Goal: Task Accomplishment & Management: Complete application form

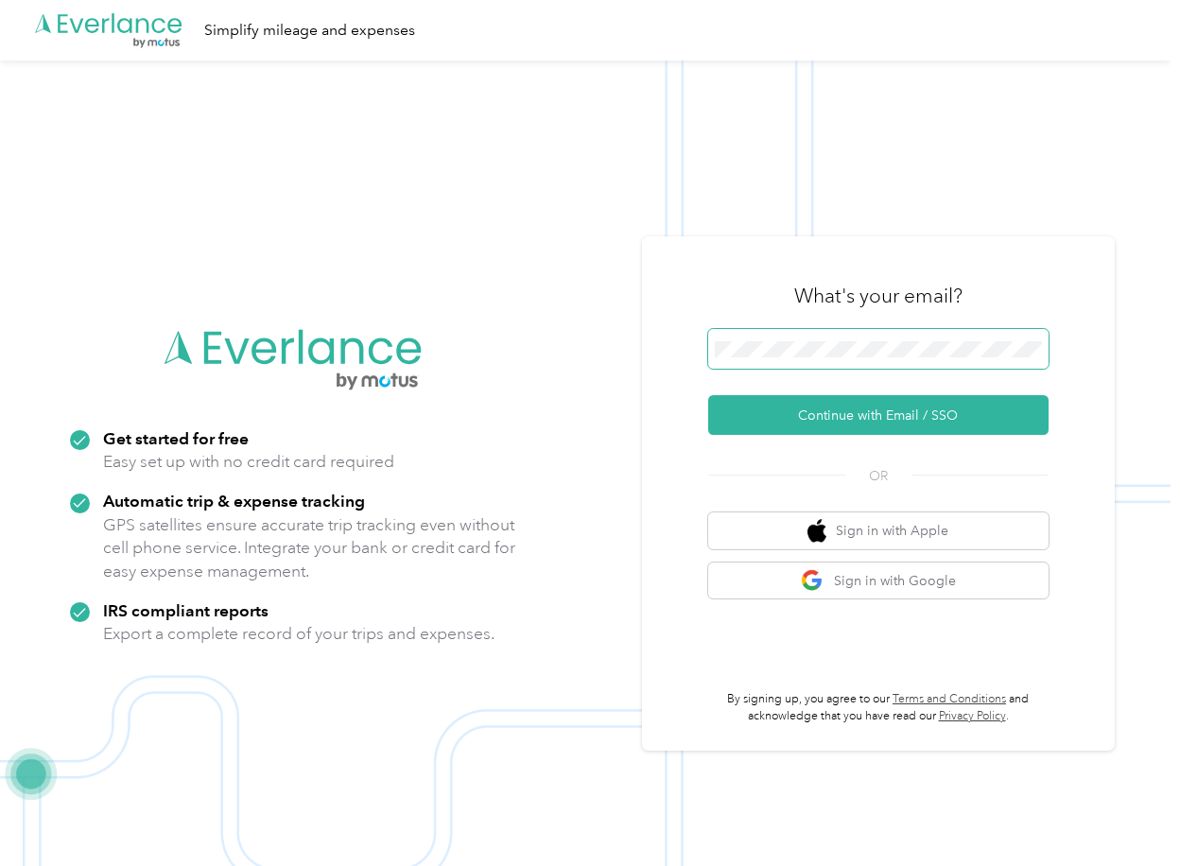
click at [775, 338] on span at bounding box center [878, 349] width 340 height 40
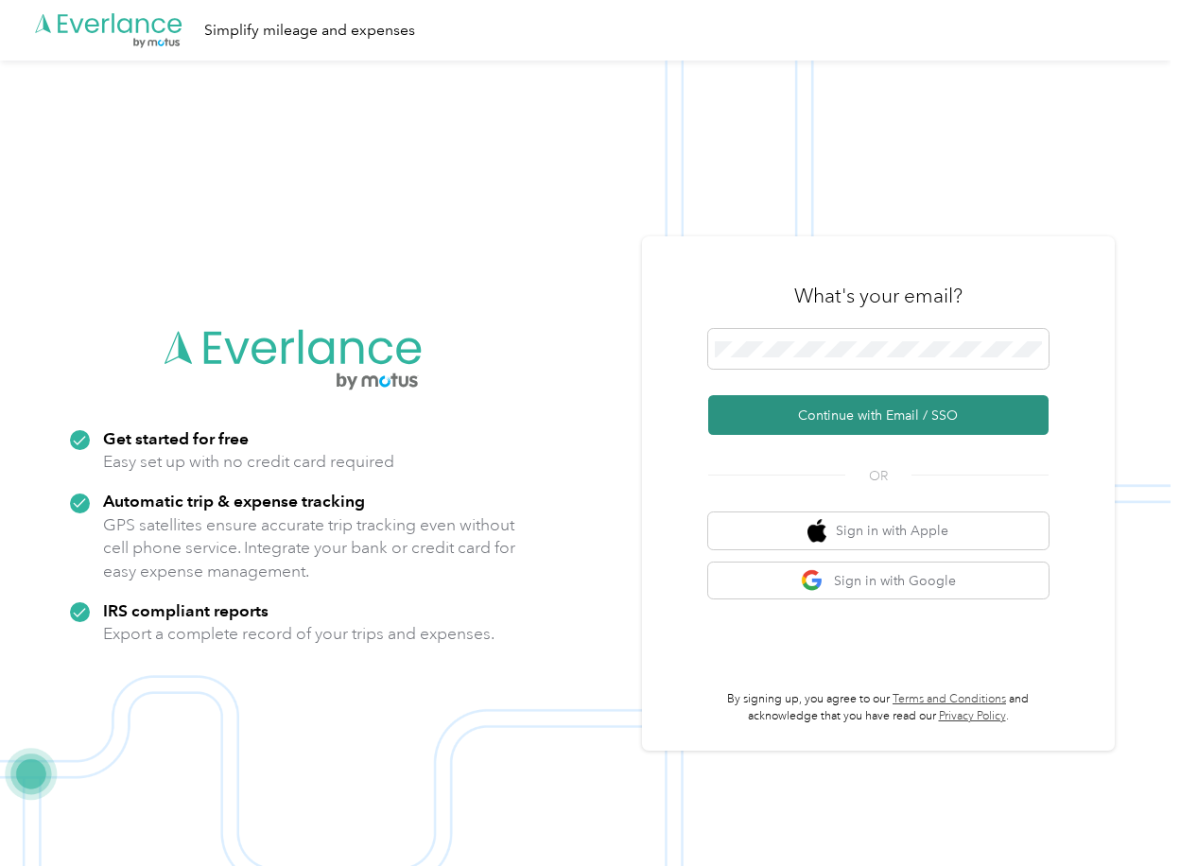
click at [764, 408] on button "Continue with Email / SSO" at bounding box center [878, 415] width 340 height 40
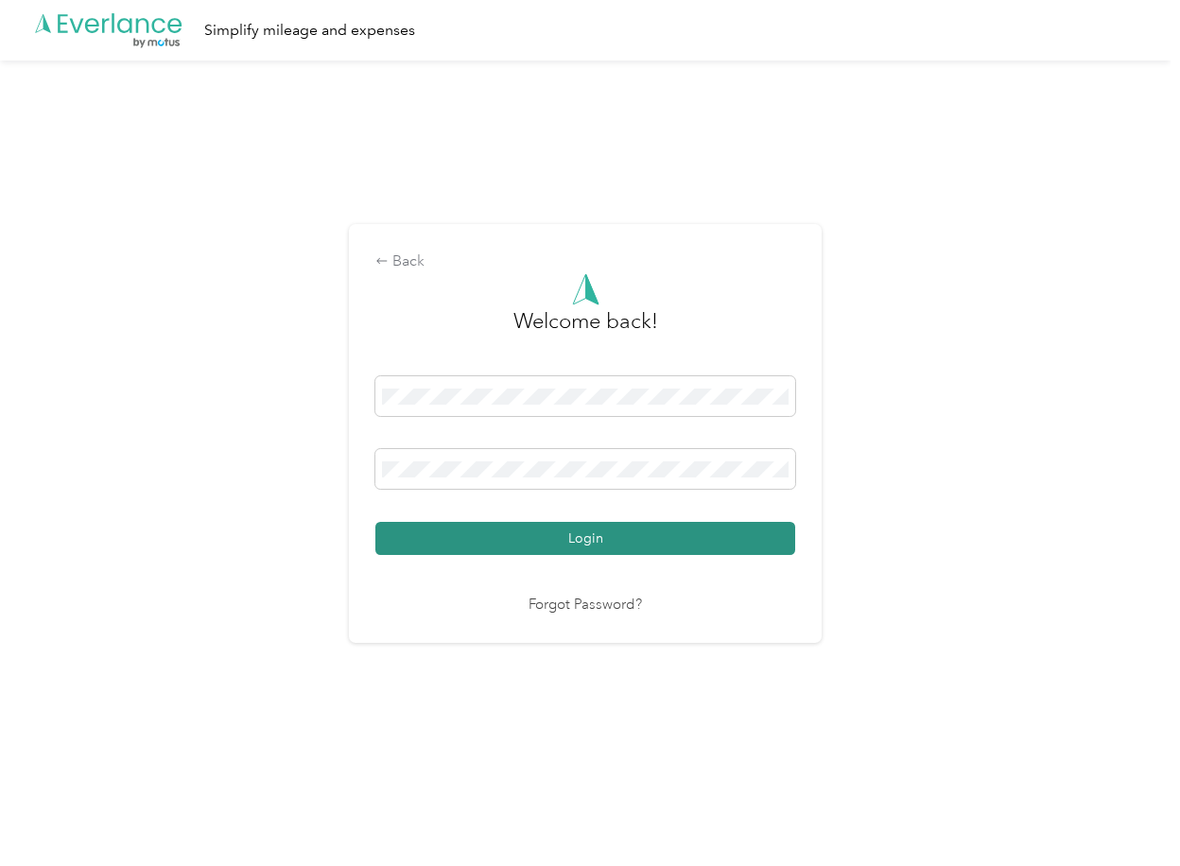
click at [429, 531] on button "Login" at bounding box center [585, 538] width 420 height 33
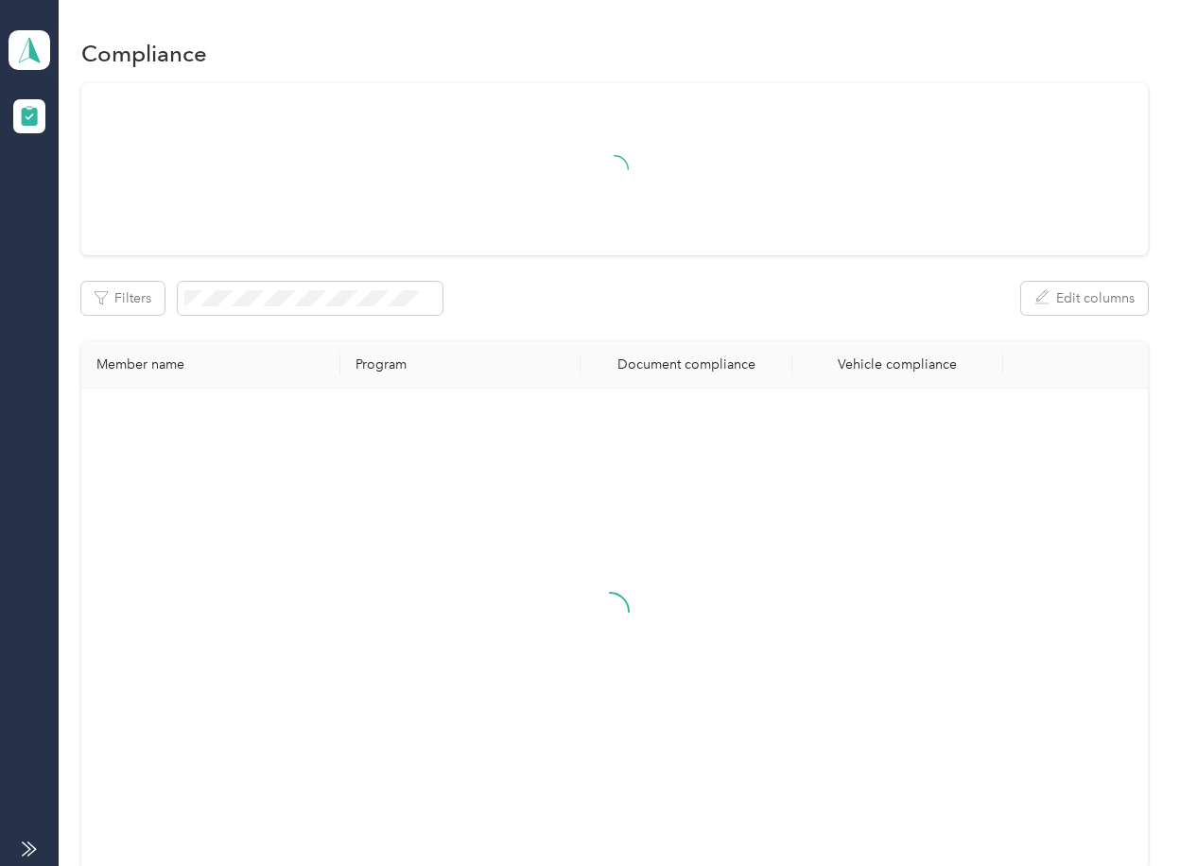
click at [600, 278] on div "Filters Edit columns Member name Program Document compliance Vehicle compliance" at bounding box center [613, 476] width 1065 height 787
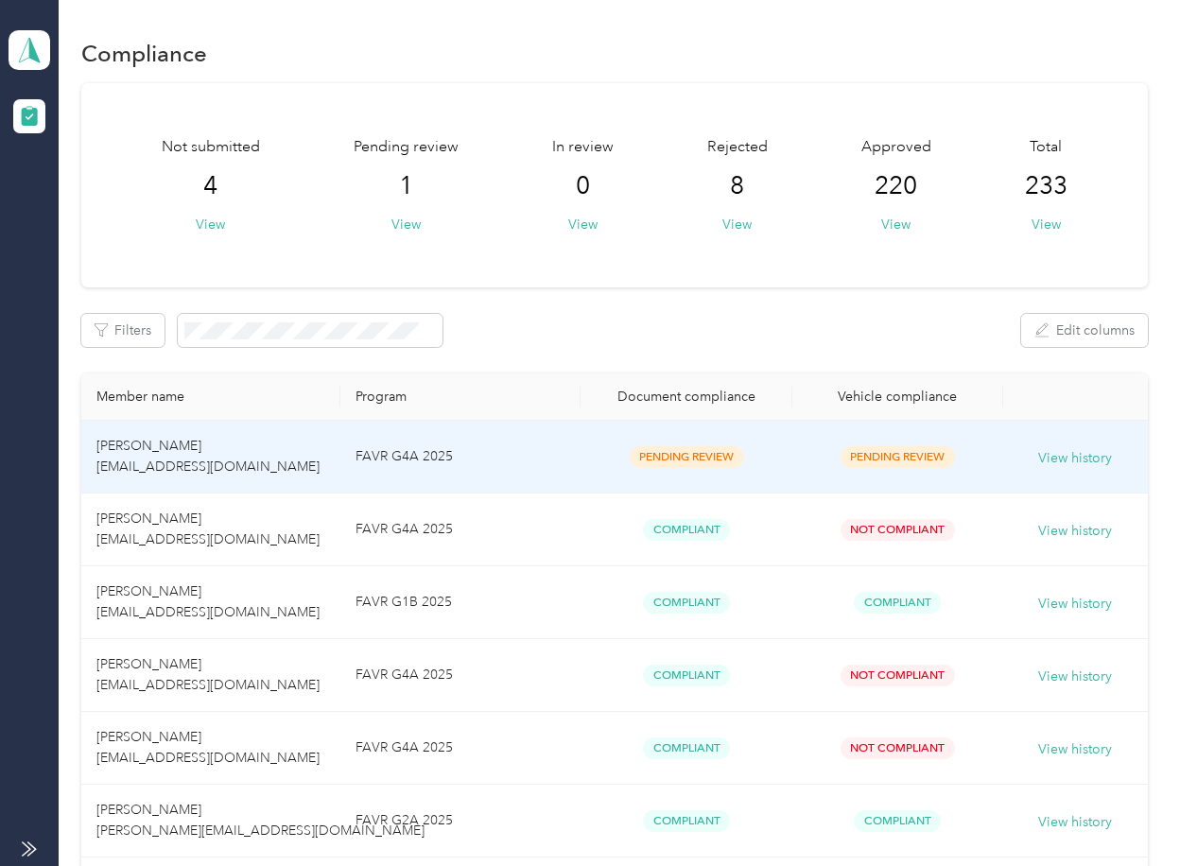
click at [337, 468] on td "[PERSON_NAME] [EMAIL_ADDRESS][DOMAIN_NAME]" at bounding box center [210, 457] width 259 height 73
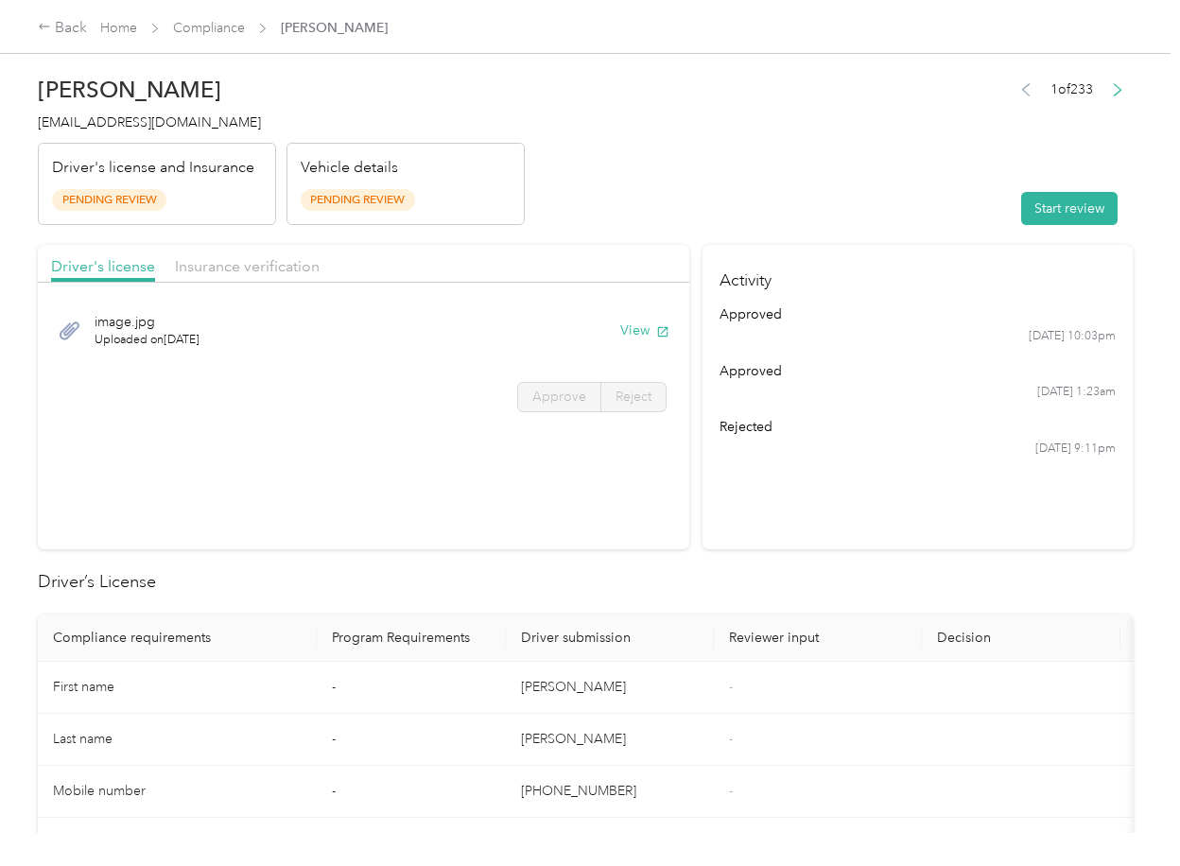
click at [491, 469] on section "Driver's license Insurance verification image.jpg Uploaded on [DATE] View Appro…" at bounding box center [363, 397] width 651 height 304
click at [622, 319] on div "image.jpg Uploaded on [DATE] View" at bounding box center [363, 330] width 625 height 63
click at [626, 328] on button "View" at bounding box center [644, 330] width 49 height 20
click at [590, 250] on div "Driver's license Insurance verification" at bounding box center [363, 264] width 651 height 38
click at [257, 269] on span "Insurance verification" at bounding box center [247, 266] width 145 height 18
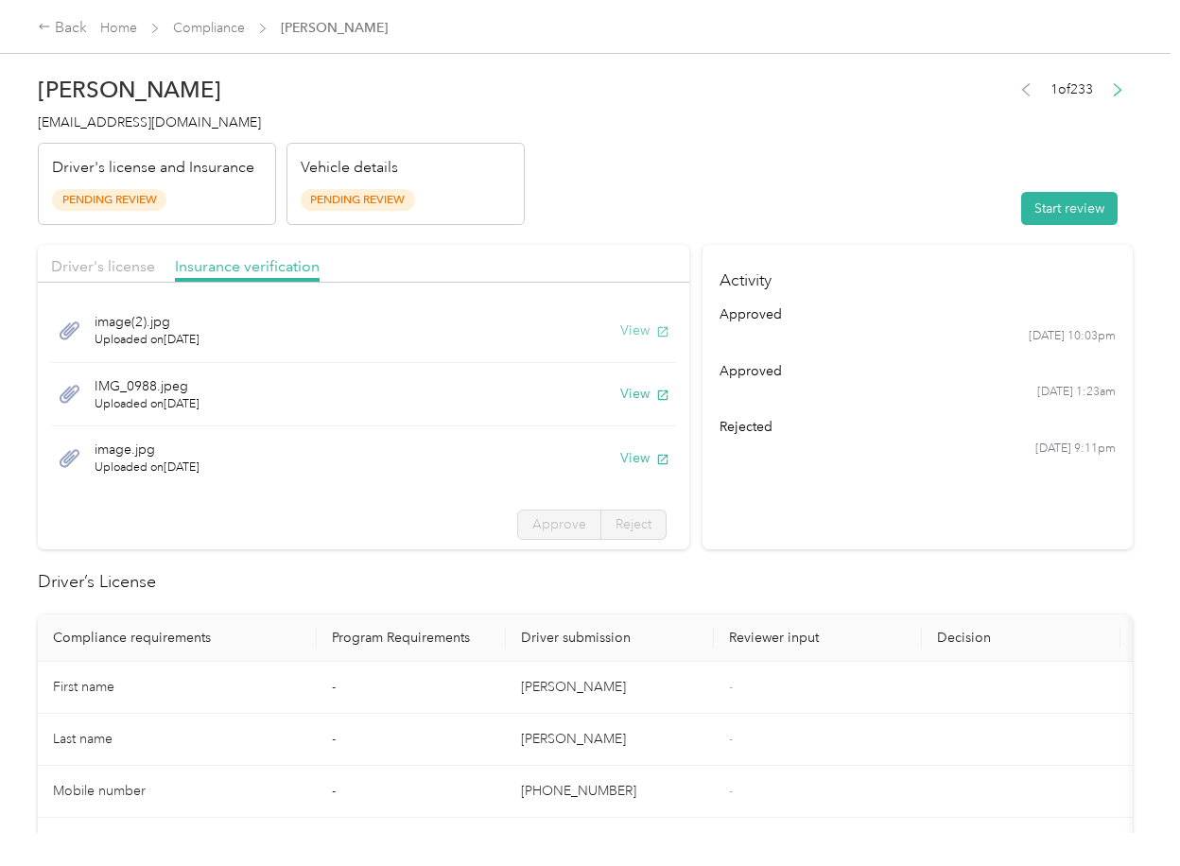
click at [620, 332] on button "View" at bounding box center [644, 330] width 49 height 20
click at [620, 386] on button "View" at bounding box center [644, 394] width 49 height 20
click at [620, 448] on button "View" at bounding box center [644, 458] width 49 height 20
click at [1060, 216] on button "Start review" at bounding box center [1069, 208] width 96 height 33
click at [117, 262] on span "Driver's license" at bounding box center [103, 266] width 104 height 18
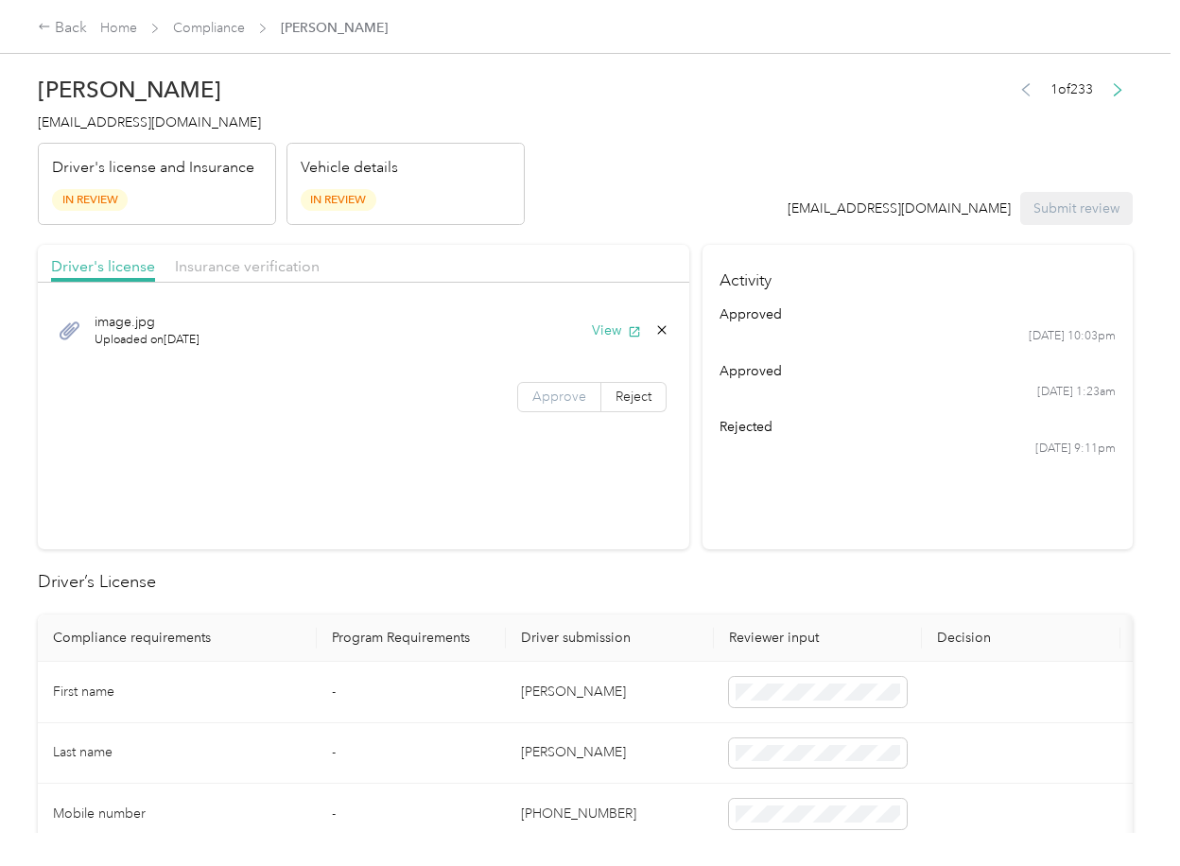
click at [556, 394] on span "Approve" at bounding box center [559, 397] width 54 height 16
click at [255, 269] on span "Insurance verification" at bounding box center [247, 266] width 145 height 18
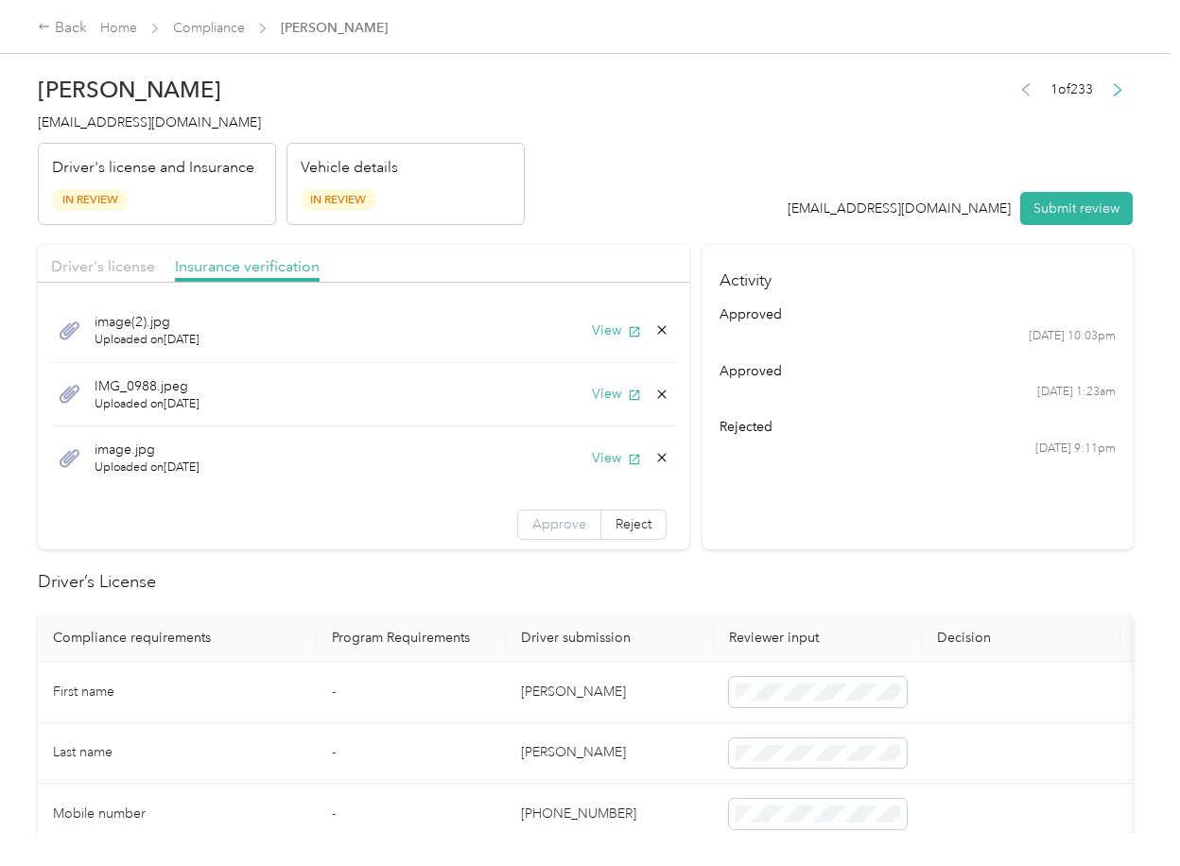
click at [542, 516] on span "Approve" at bounding box center [559, 524] width 54 height 16
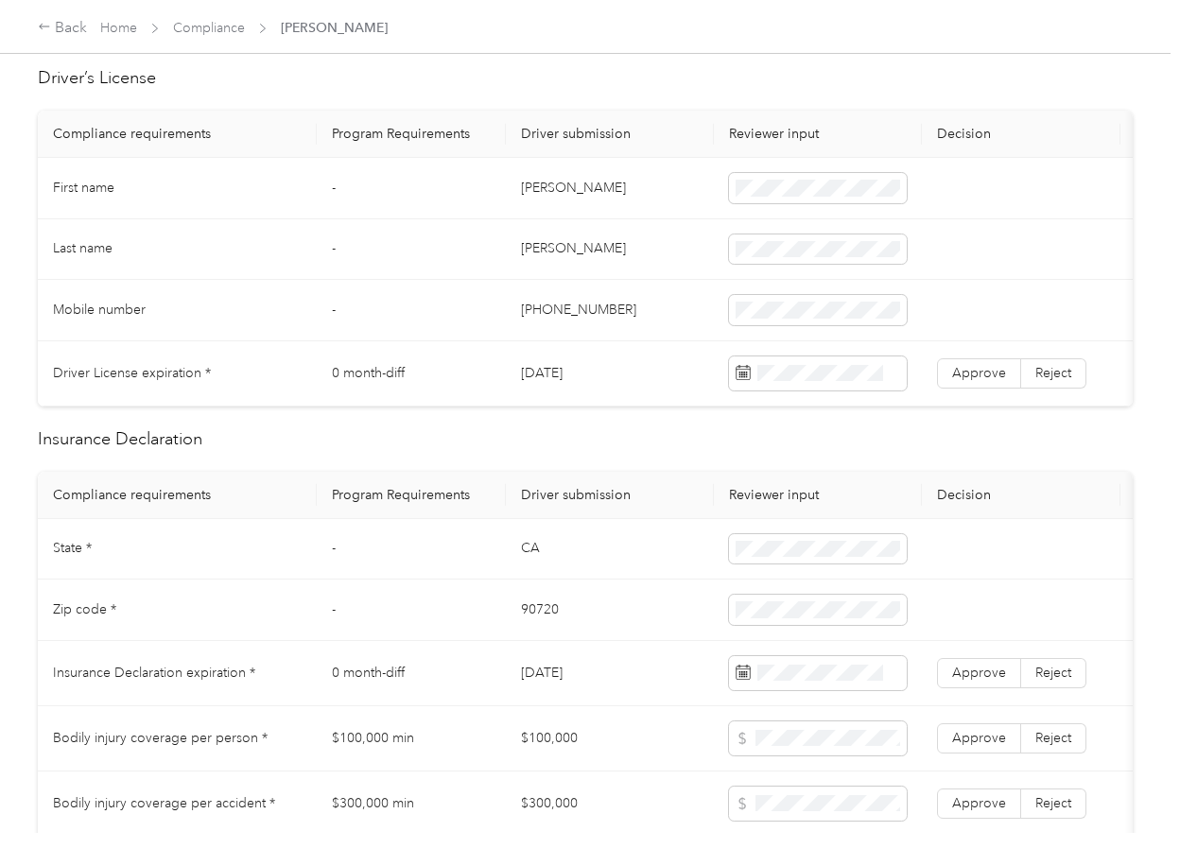
click at [554, 179] on td "[PERSON_NAME]" at bounding box center [610, 188] width 208 height 61
copy td "[PERSON_NAME]"
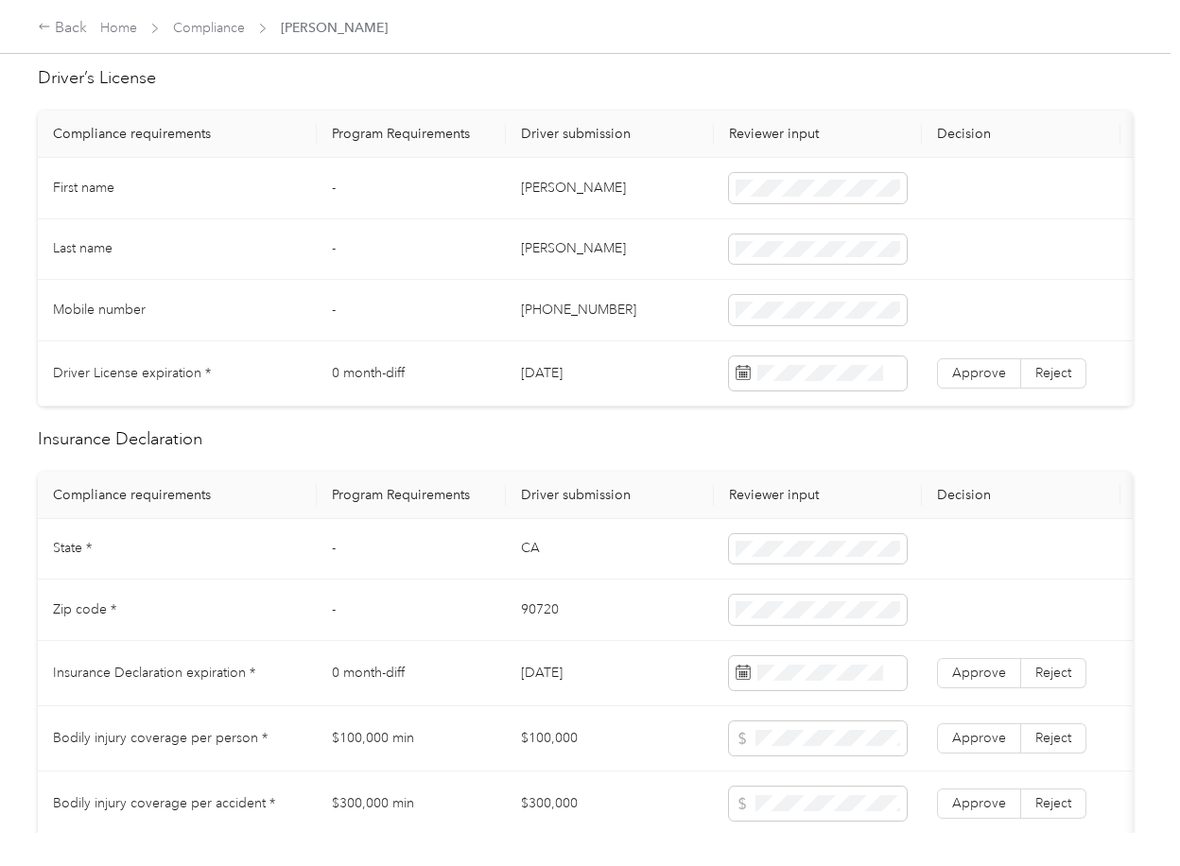
click at [555, 373] on td "[DATE]" at bounding box center [610, 373] width 208 height 65
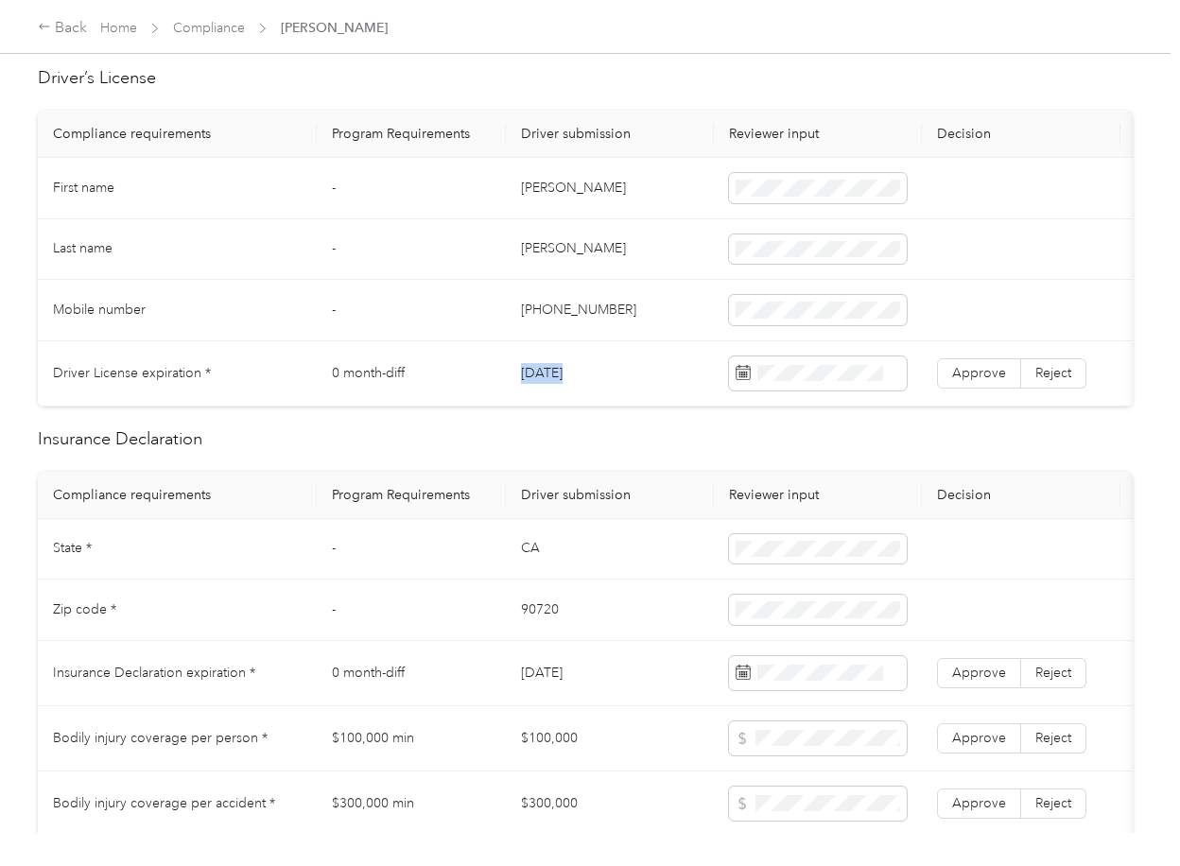
copy td "[DATE]"
click at [991, 362] on label "Approve" at bounding box center [979, 373] width 84 height 30
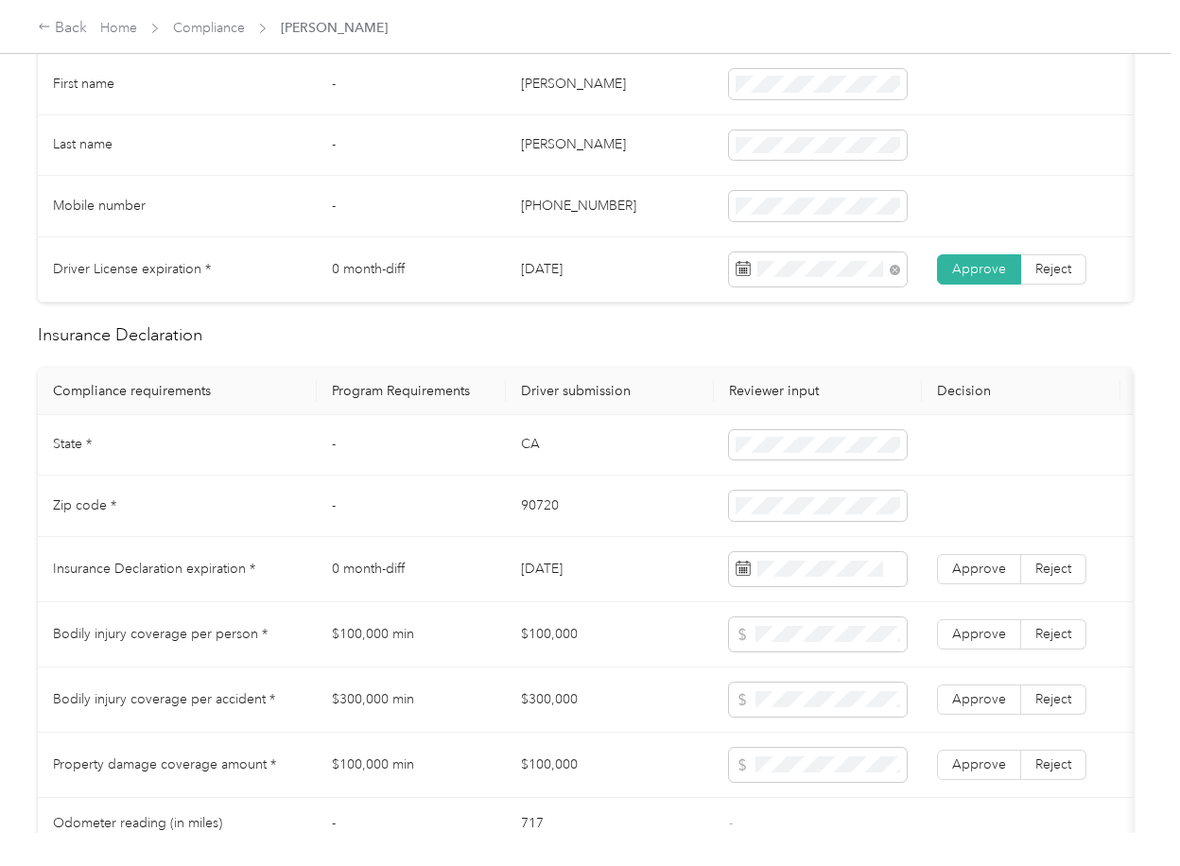
scroll to position [756, 0]
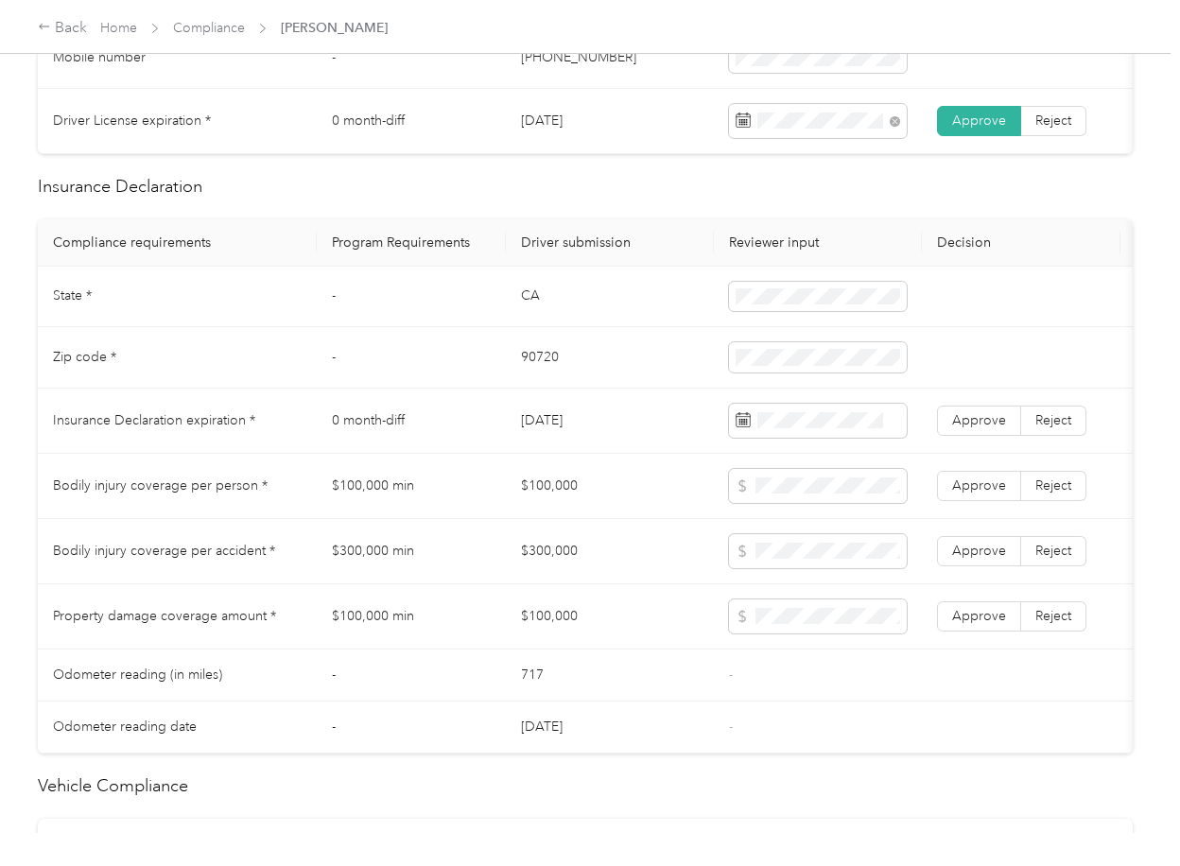
click at [540, 318] on td "CA" at bounding box center [610, 297] width 208 height 61
copy td "CA"
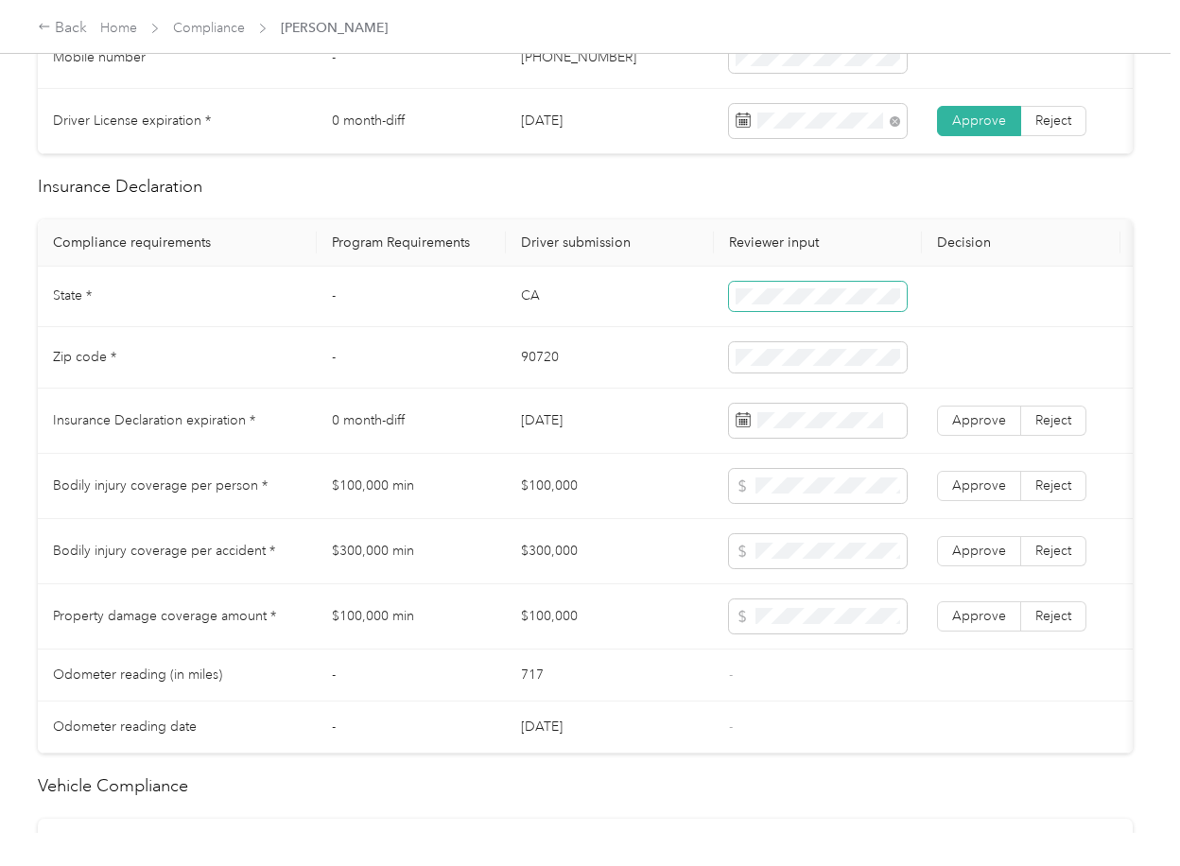
click at [762, 312] on span at bounding box center [818, 297] width 178 height 30
click at [525, 382] on td "90720" at bounding box center [610, 357] width 208 height 61
copy td "90720"
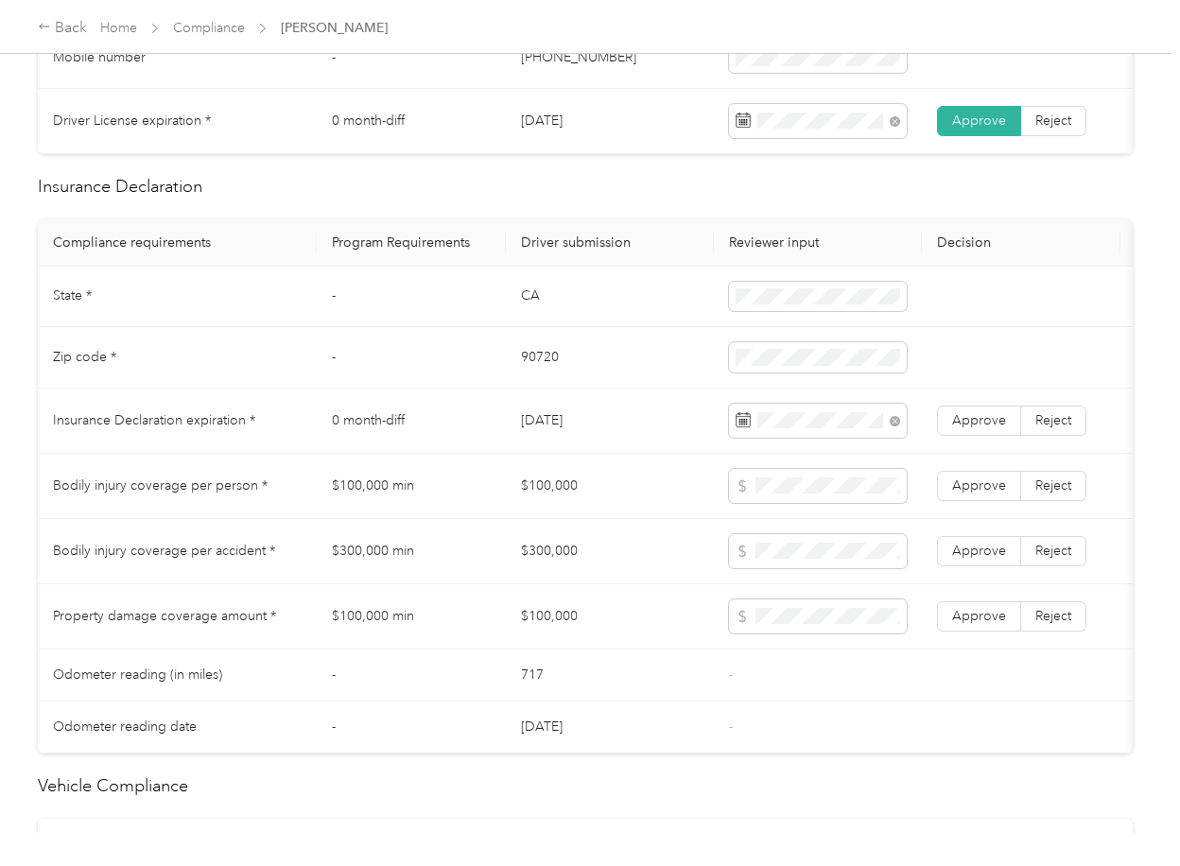
click at [966, 428] on span "Approve" at bounding box center [979, 420] width 54 height 16
click at [566, 481] on td "$100,000" at bounding box center [610, 486] width 208 height 65
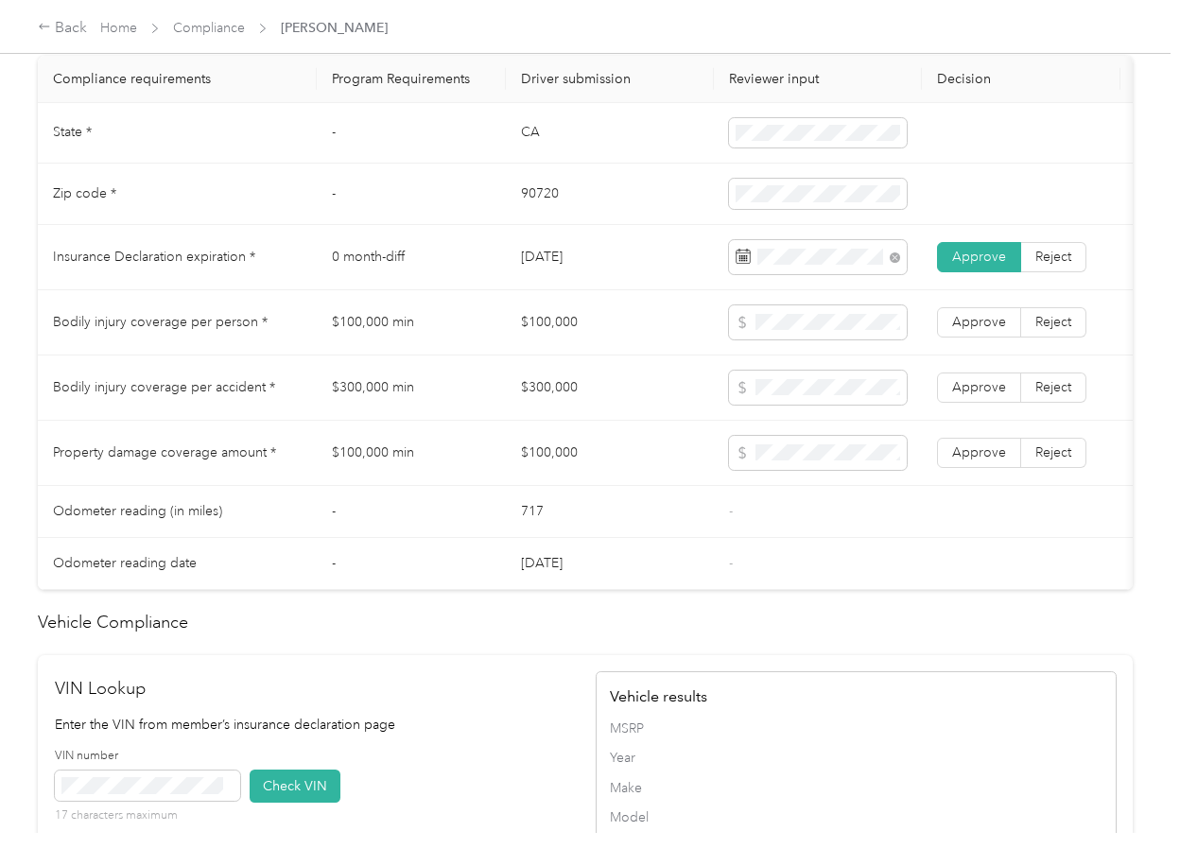
scroll to position [1513, 0]
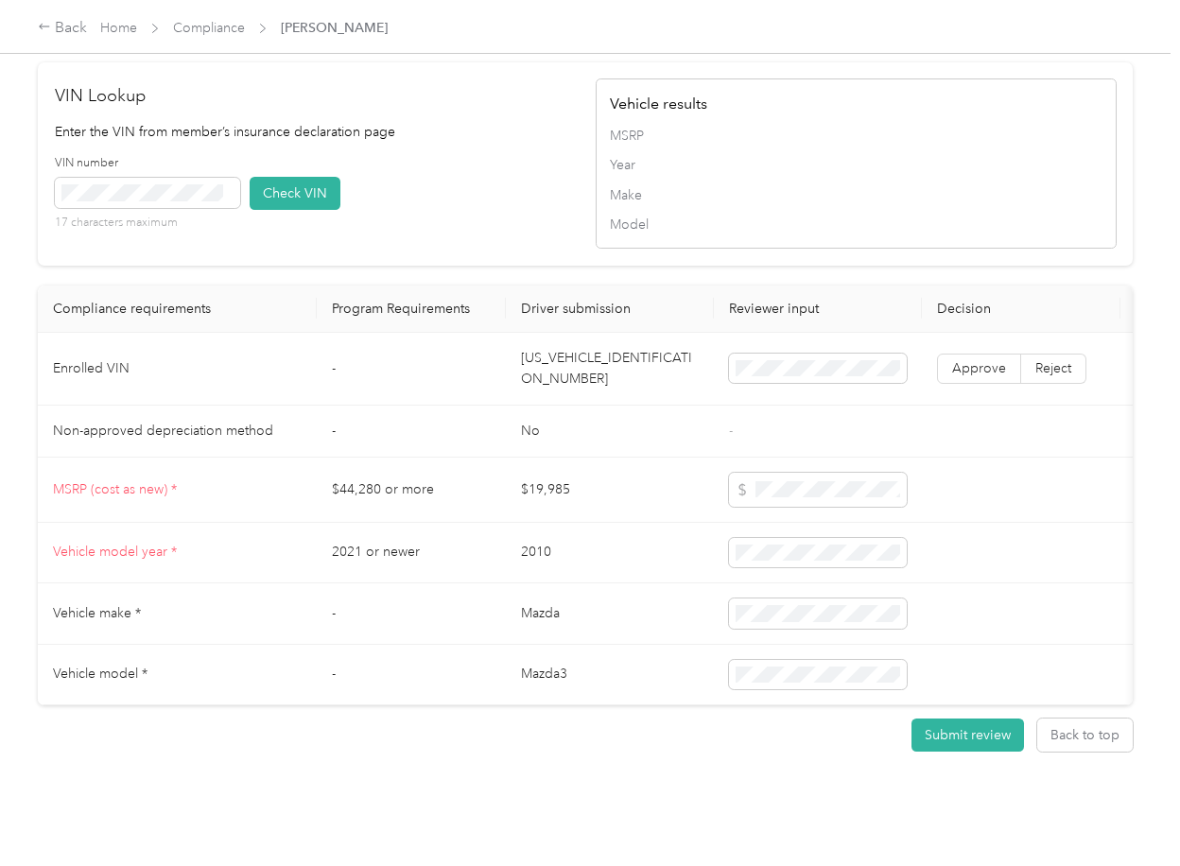
click at [590, 406] on td "[US_VEHICLE_IDENTIFICATION_NUMBER]" at bounding box center [610, 369] width 208 height 73
copy td "[US_VEHICLE_IDENTIFICATION_NUMBER]"
click at [292, 210] on button "Check VIN" at bounding box center [295, 193] width 91 height 33
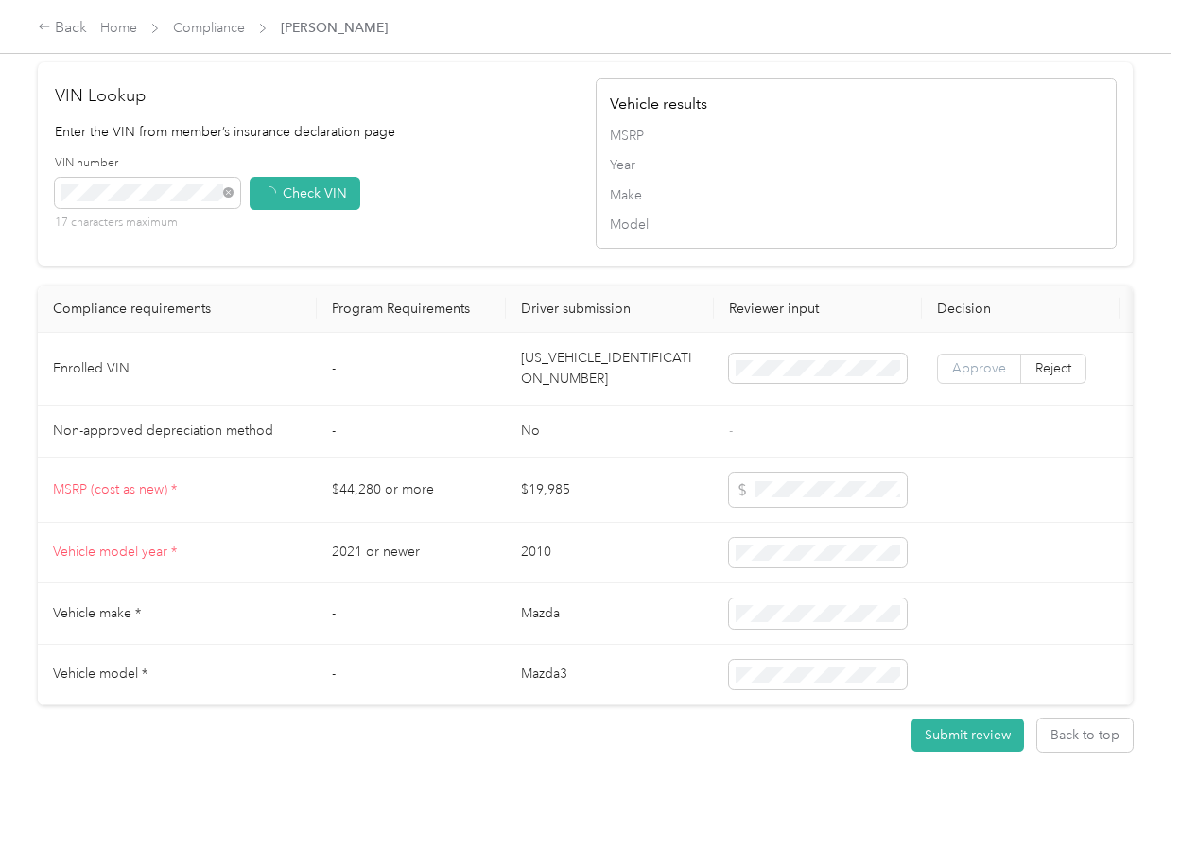
click at [981, 376] on span "Approve" at bounding box center [979, 368] width 54 height 16
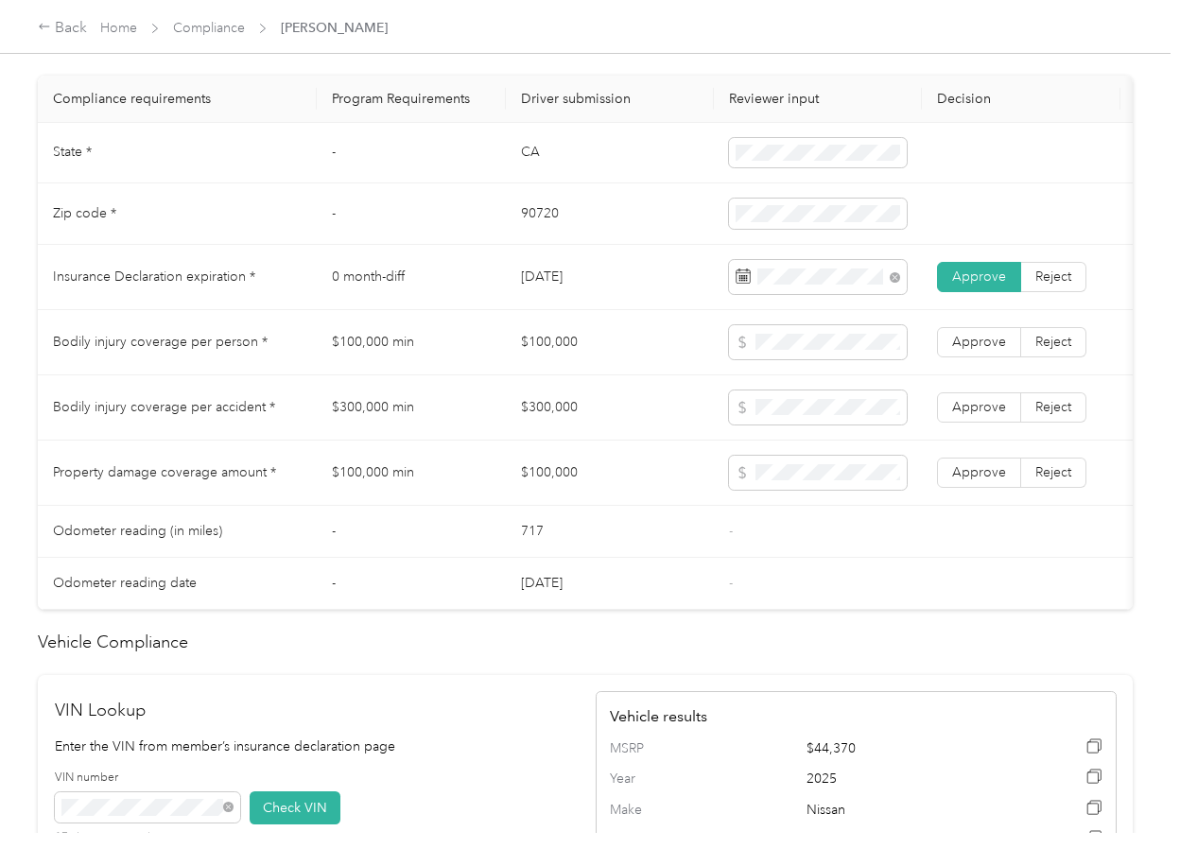
scroll to position [882, 0]
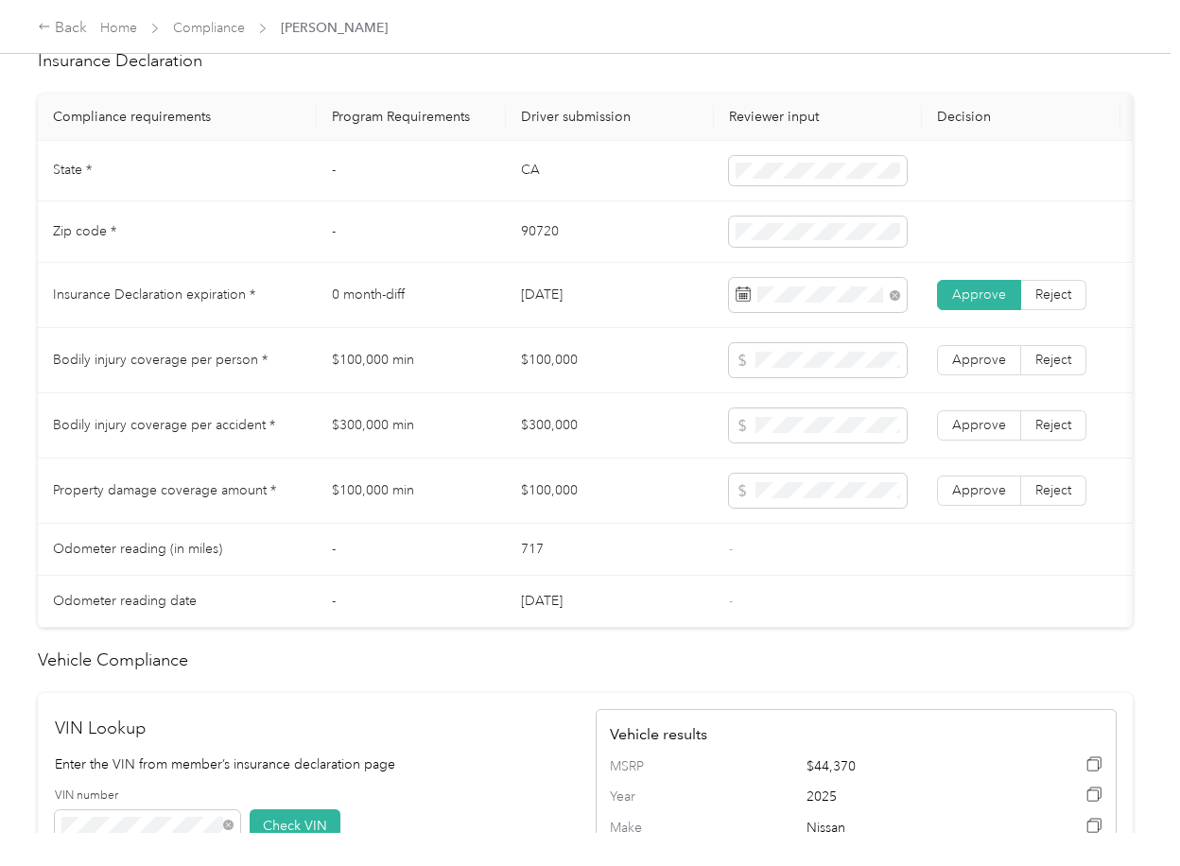
click at [560, 371] on td "$100,000" at bounding box center [610, 360] width 208 height 65
copy td "$100,000"
click at [784, 501] on span at bounding box center [818, 491] width 178 height 34
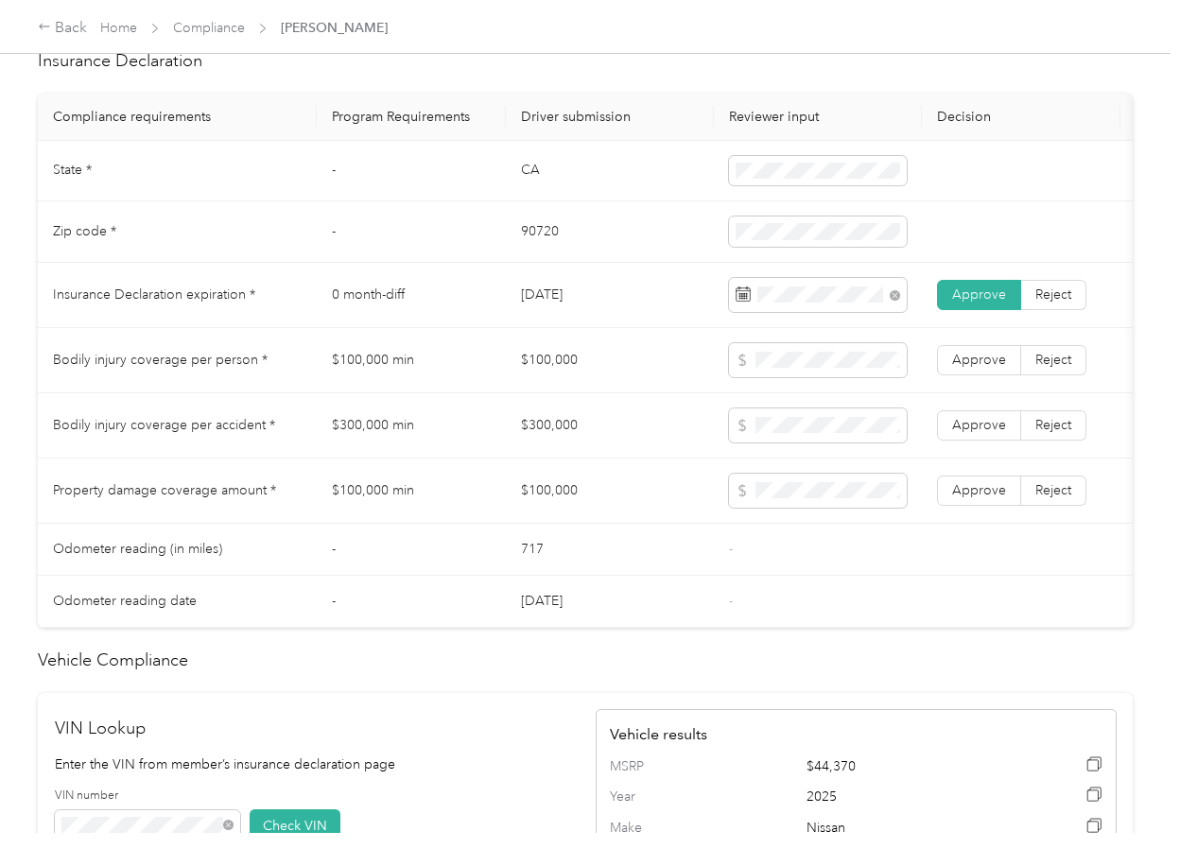
click at [573, 443] on td "$300,000" at bounding box center [610, 425] width 208 height 65
copy td "$300,000"
click at [972, 433] on span "Approve" at bounding box center [979, 425] width 54 height 16
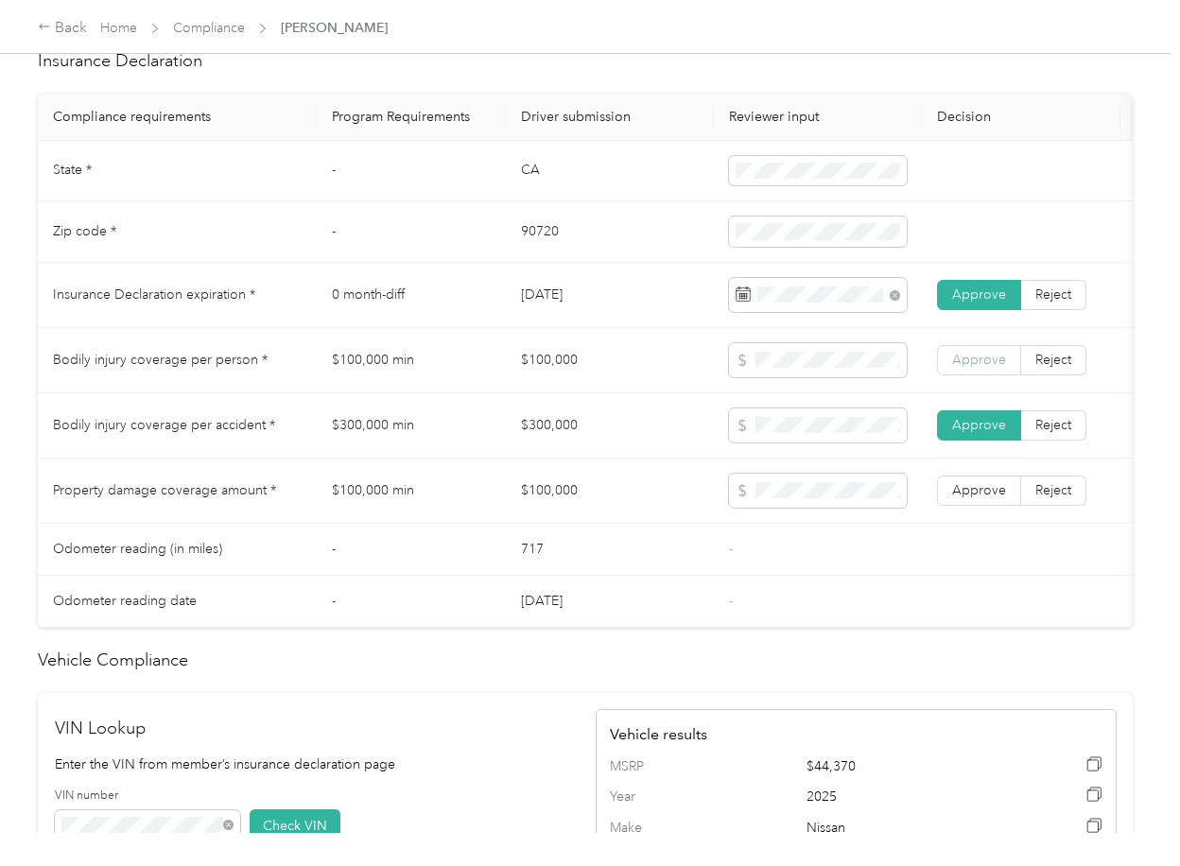
click at [977, 368] on span "Approve" at bounding box center [979, 360] width 54 height 16
click at [991, 498] on span "Approve" at bounding box center [979, 490] width 54 height 16
click at [466, 391] on td "$100,000 min" at bounding box center [411, 360] width 189 height 65
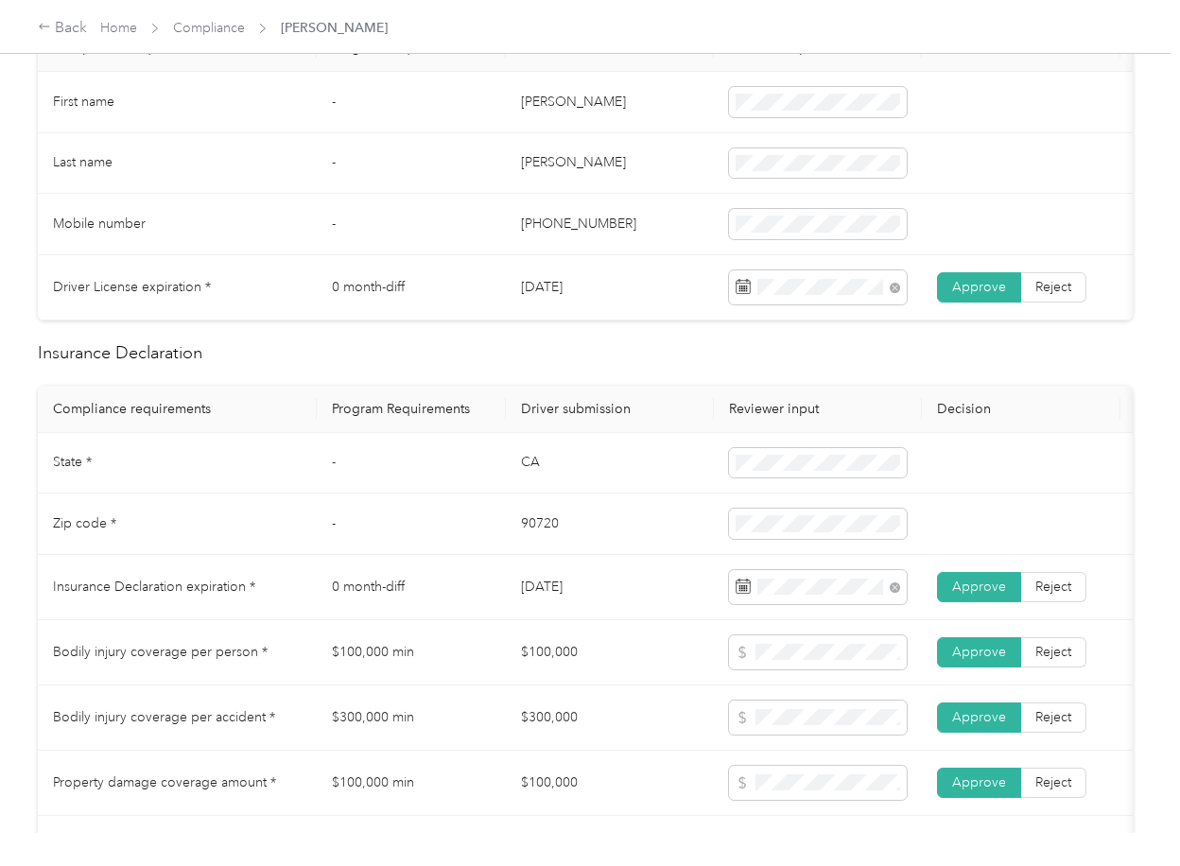
scroll to position [0, 0]
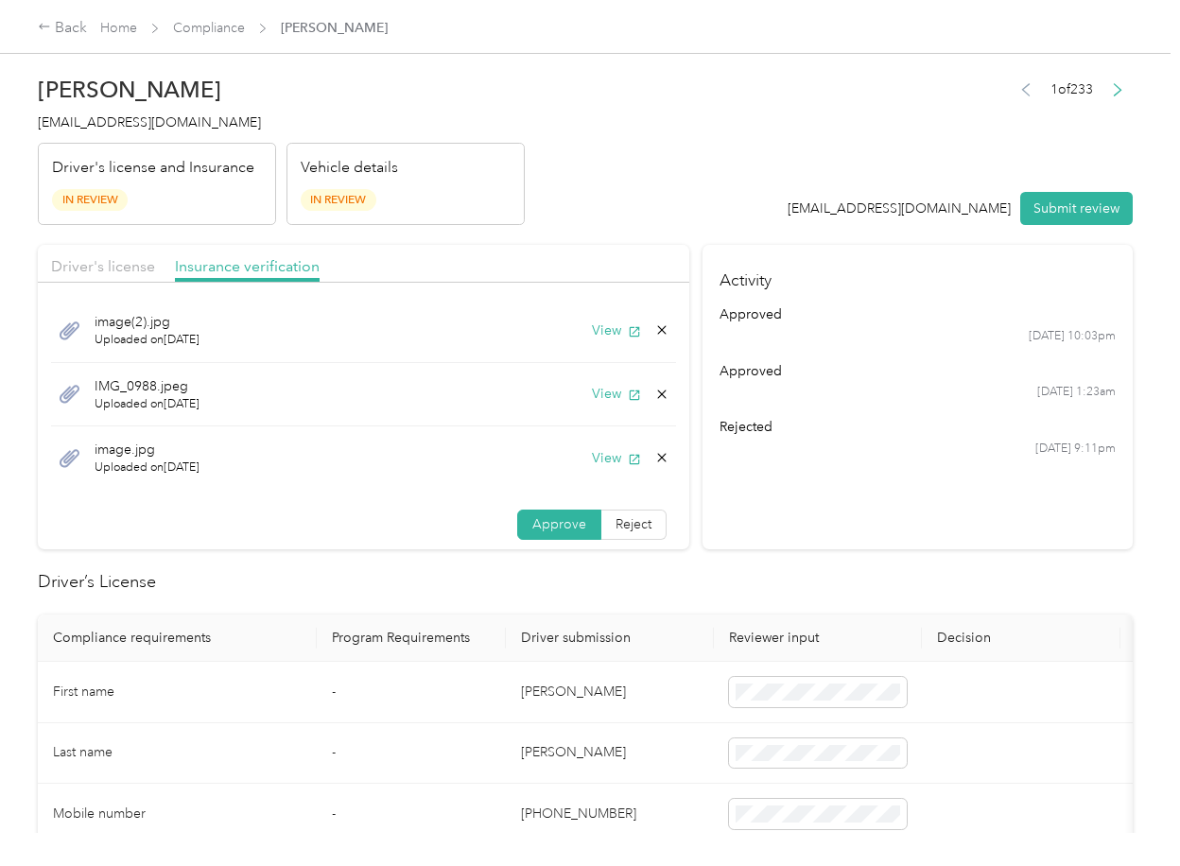
click at [654, 455] on icon at bounding box center [661, 457] width 15 height 15
click at [595, 470] on button "Yes" at bounding box center [589, 472] width 37 height 30
click at [658, 389] on icon at bounding box center [661, 394] width 15 height 15
click at [605, 406] on button "Yes" at bounding box center [608, 408] width 37 height 30
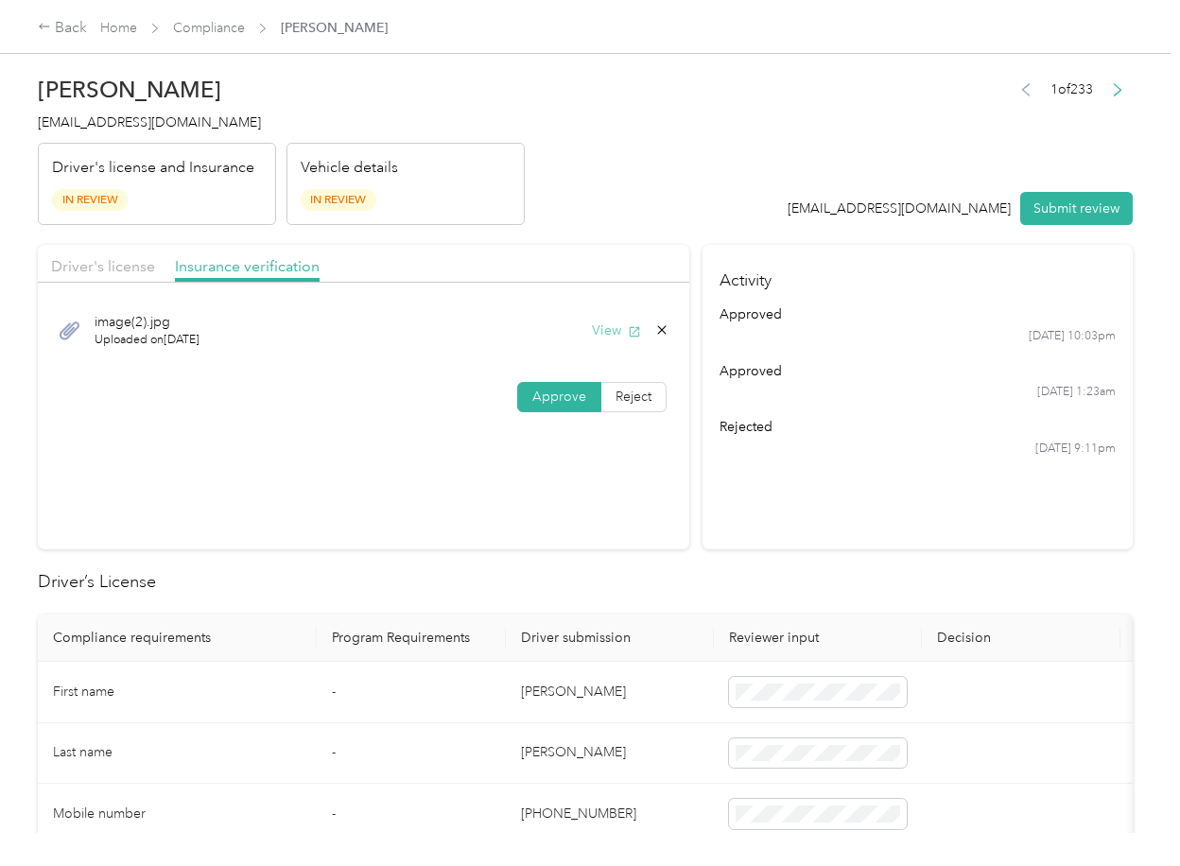
click at [599, 327] on button "View" at bounding box center [616, 330] width 49 height 20
click at [1048, 199] on button "Submit review" at bounding box center [1076, 208] width 112 height 33
click at [160, 129] on span "[EMAIL_ADDRESS][DOMAIN_NAME]" at bounding box center [149, 122] width 223 height 16
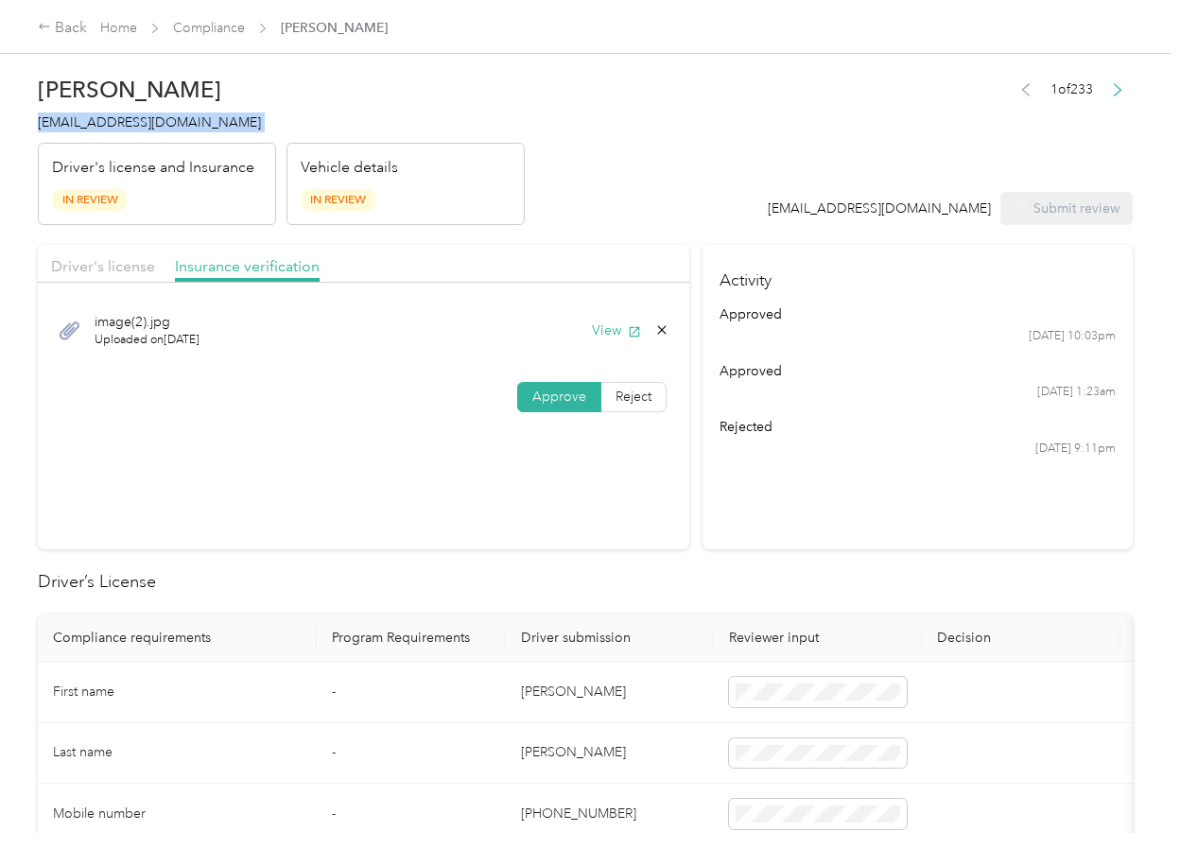
click at [160, 129] on span "[EMAIL_ADDRESS][DOMAIN_NAME]" at bounding box center [149, 122] width 223 height 16
copy span "[EMAIL_ADDRESS][DOMAIN_NAME]"
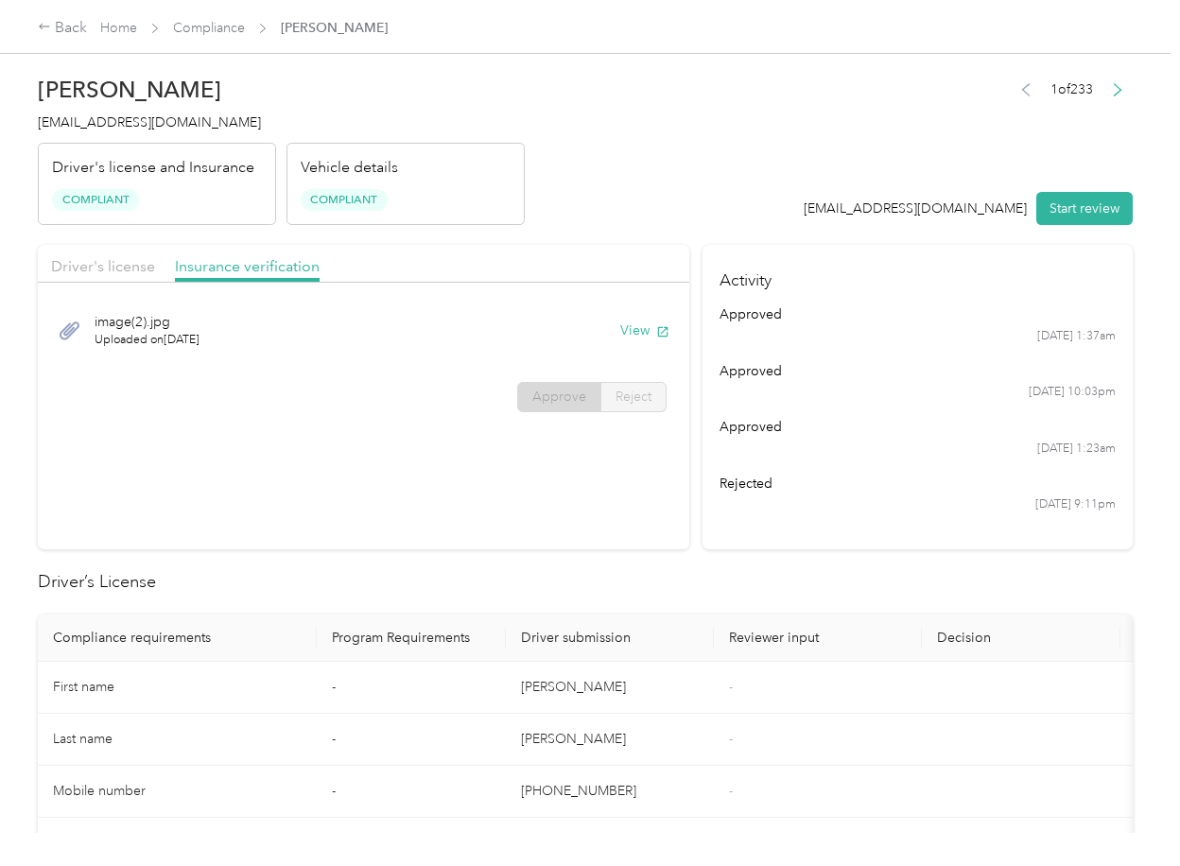
click at [712, 492] on section "Activity approved [DATE] 1:37am approved [DATE] 10:03pm approved [DATE] 1:23am …" at bounding box center [917, 397] width 430 height 304
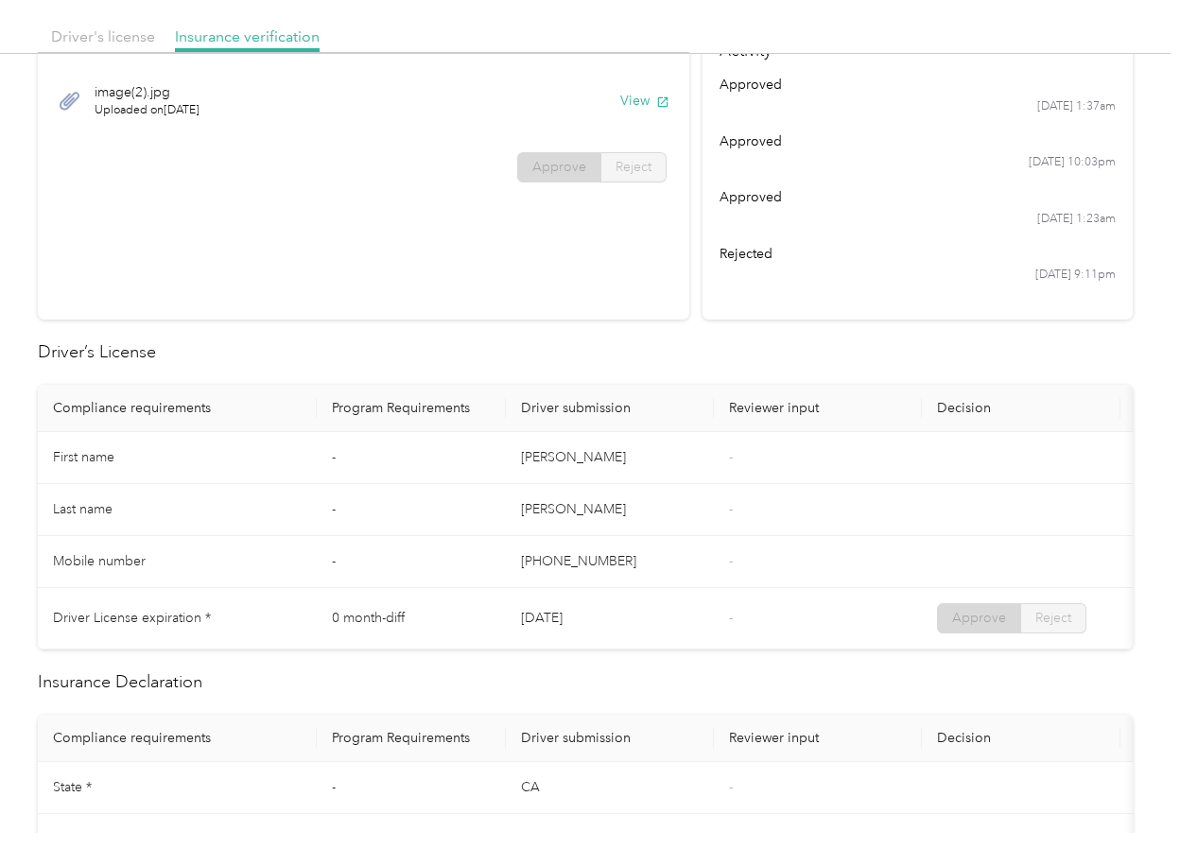
scroll to position [756, 0]
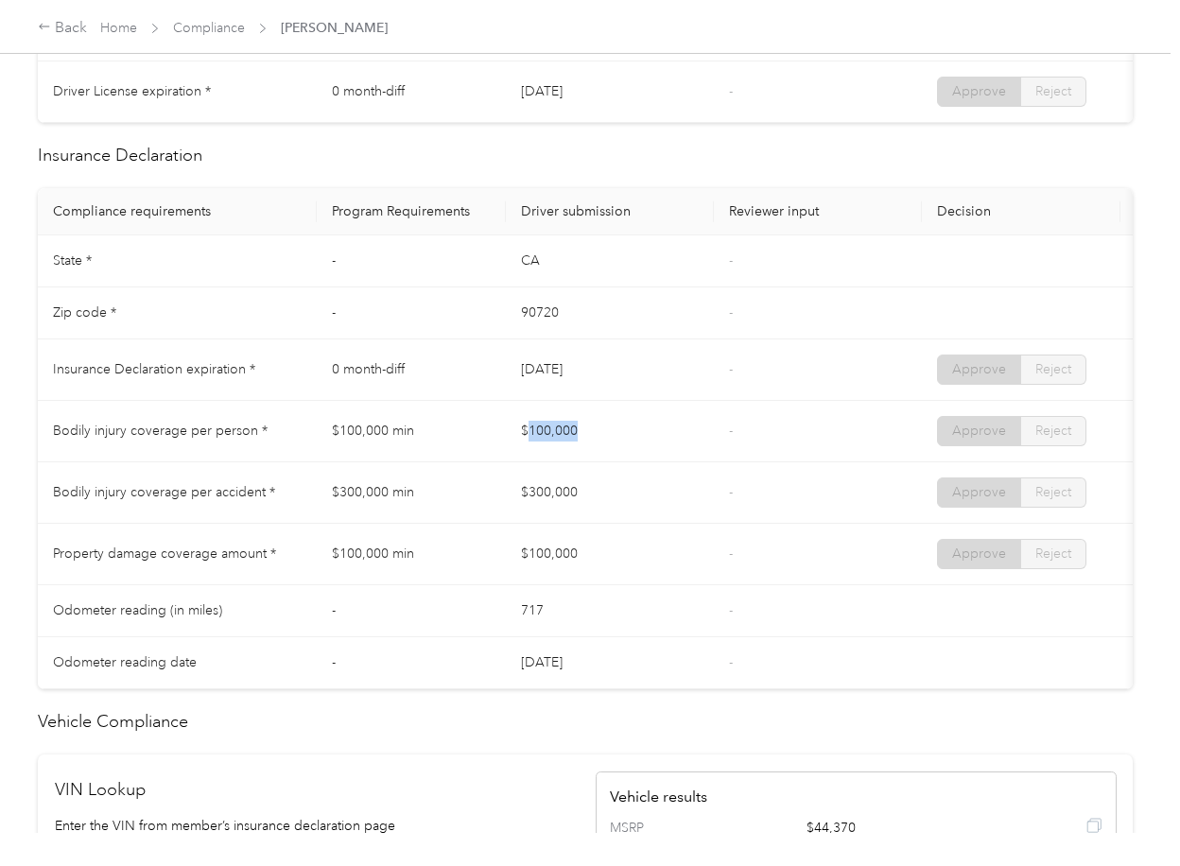
drag, startPoint x: 527, startPoint y: 438, endPoint x: 609, endPoint y: 448, distance: 82.9
click at [609, 448] on td "$100,000" at bounding box center [610, 431] width 208 height 61
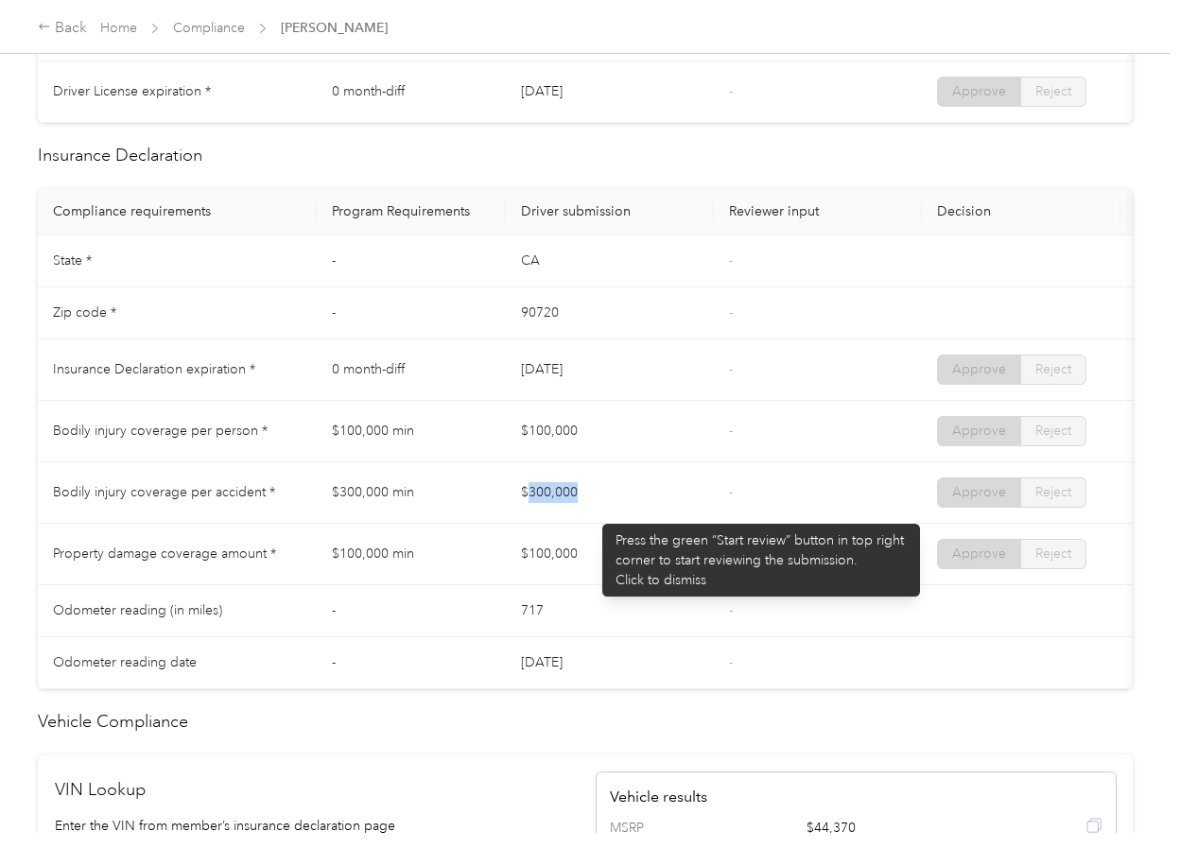
drag, startPoint x: 527, startPoint y: 491, endPoint x: 628, endPoint y: 521, distance: 104.7
click at [627, 519] on td "$300,000" at bounding box center [610, 492] width 208 height 61
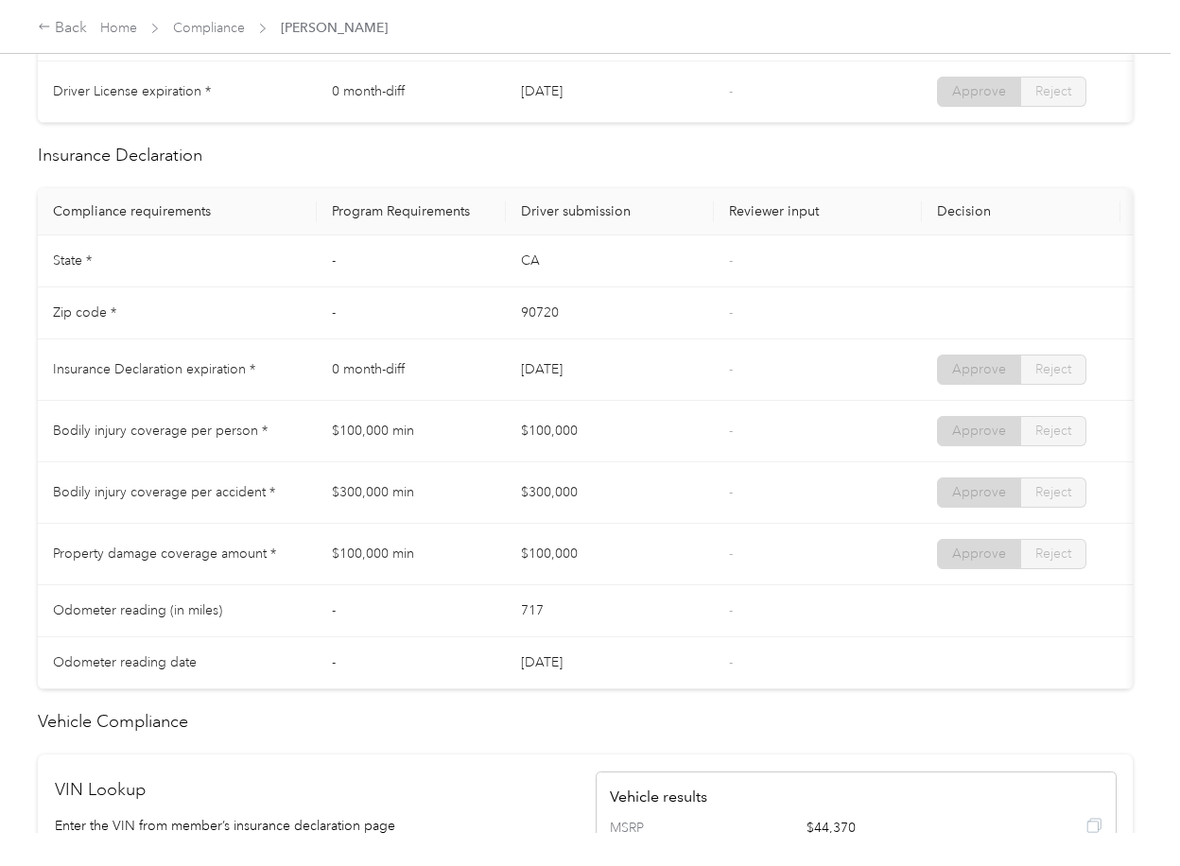
drag, startPoint x: 550, startPoint y: 554, endPoint x: 726, endPoint y: 563, distance: 176.1
click at [638, 567] on td "$100,000" at bounding box center [610, 554] width 208 height 61
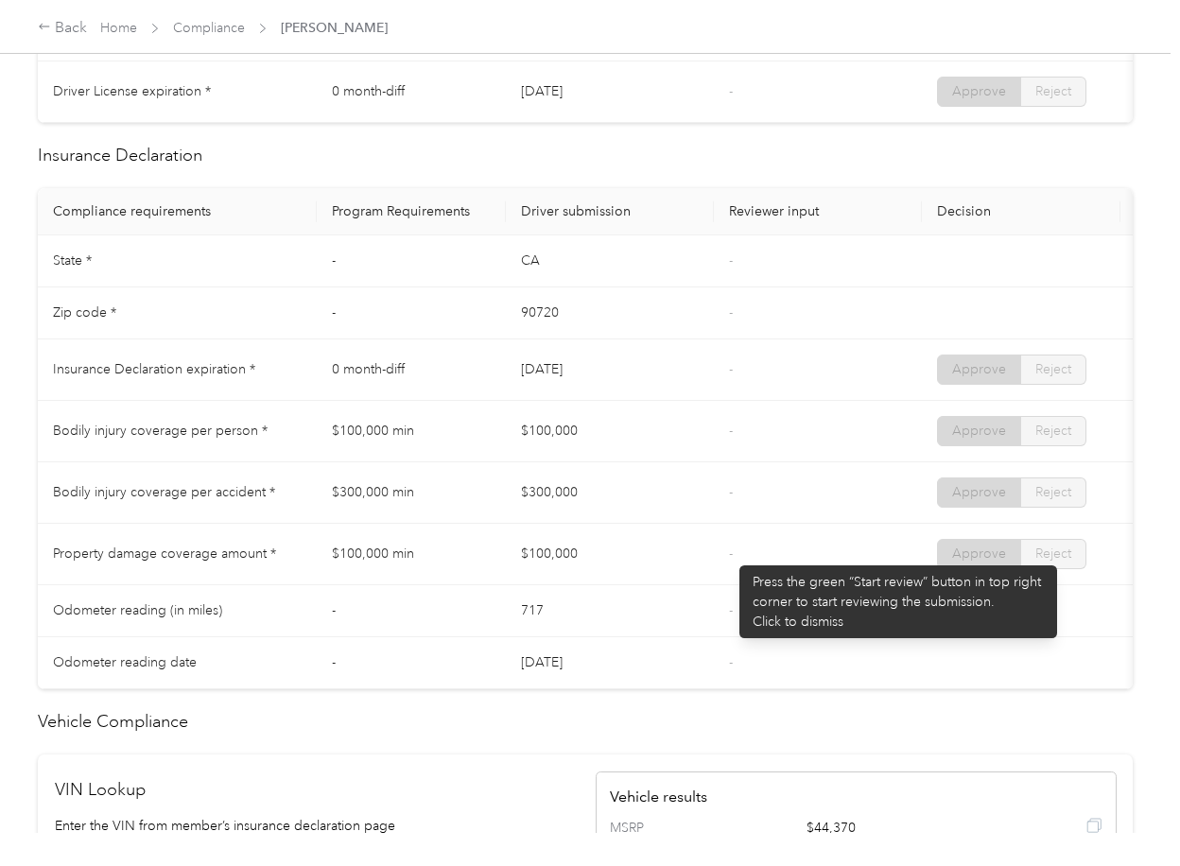
click at [730, 556] on td "-" at bounding box center [818, 554] width 208 height 61
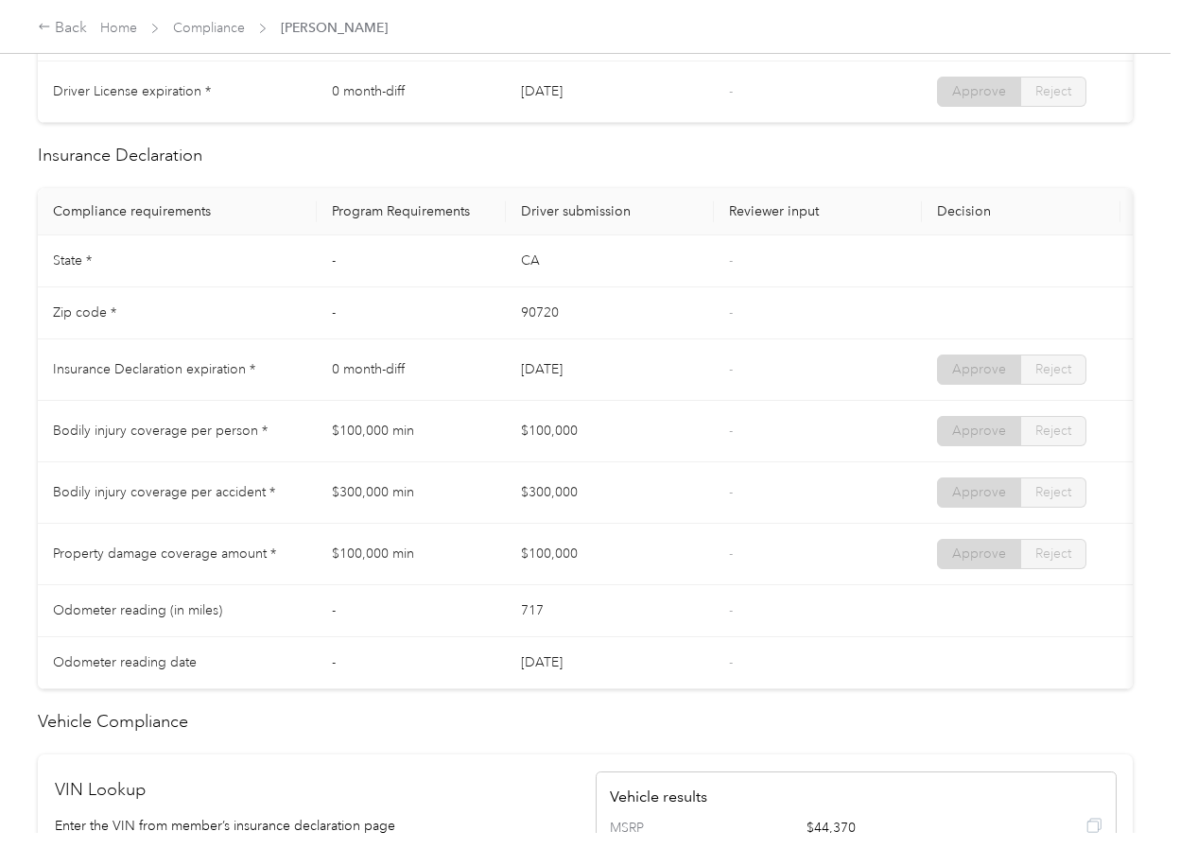
click at [213, 13] on div "Back Home Compliance [PERSON_NAME]" at bounding box center [590, 26] width 1180 height 53
click at [208, 27] on link "Compliance" at bounding box center [209, 28] width 72 height 16
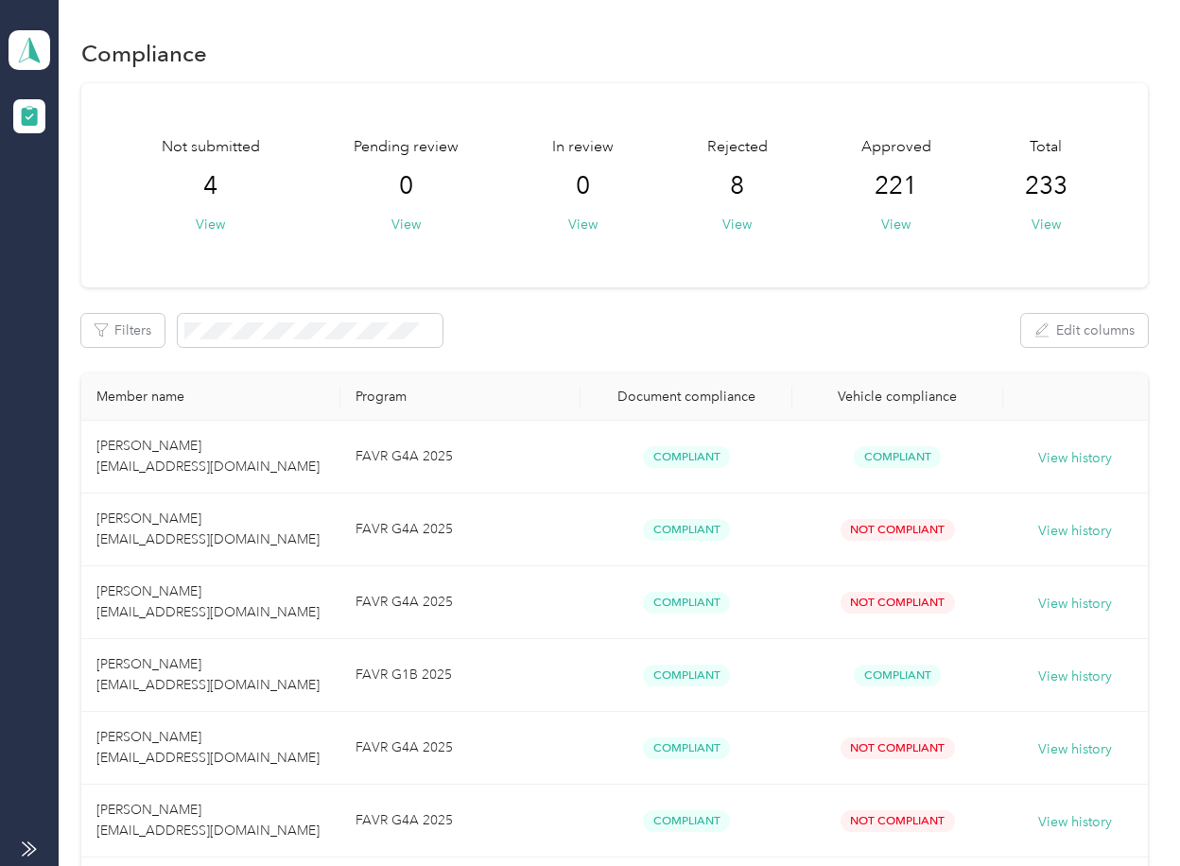
click at [732, 344] on div "Filters Edit columns" at bounding box center [613, 330] width 1065 height 33
click at [43, 59] on icon at bounding box center [29, 50] width 28 height 26
click at [50, 188] on div "Log out" at bounding box center [61, 198] width 73 height 20
